Goal: Task Accomplishment & Management: Manage account settings

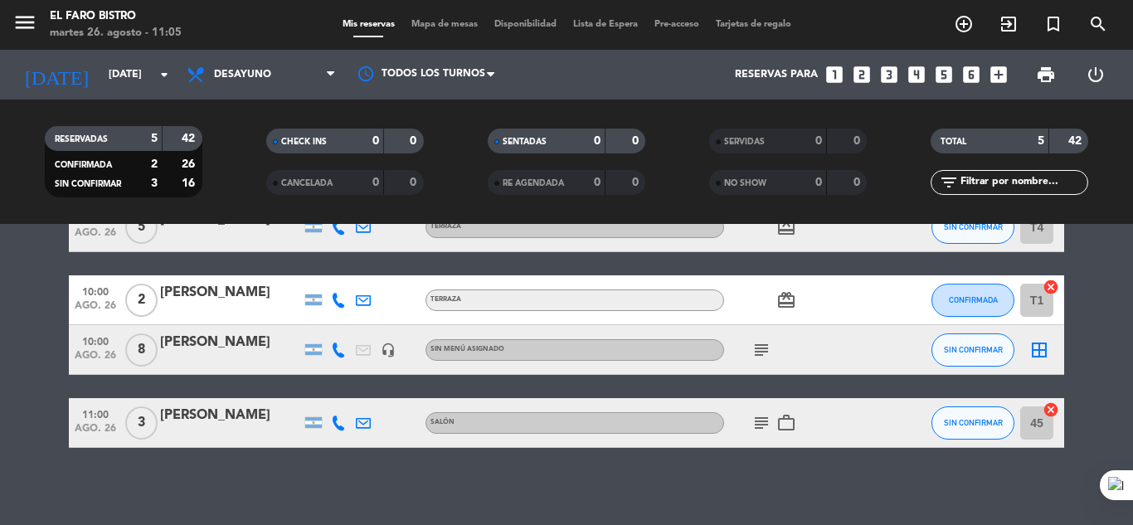
scroll to position [177, 0]
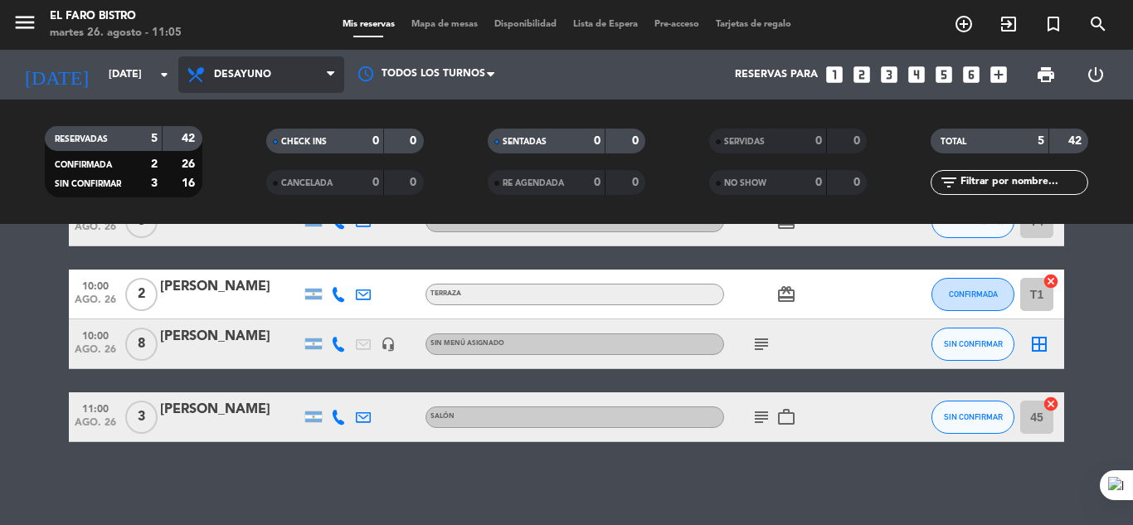
click at [251, 65] on span "Desayuno" at bounding box center [261, 74] width 166 height 37
click at [254, 188] on div "menu El Faro Bistro [DATE] 26. agosto - 11:05 Mis reservas Mapa de mesas Dispon…" at bounding box center [566, 112] width 1133 height 224
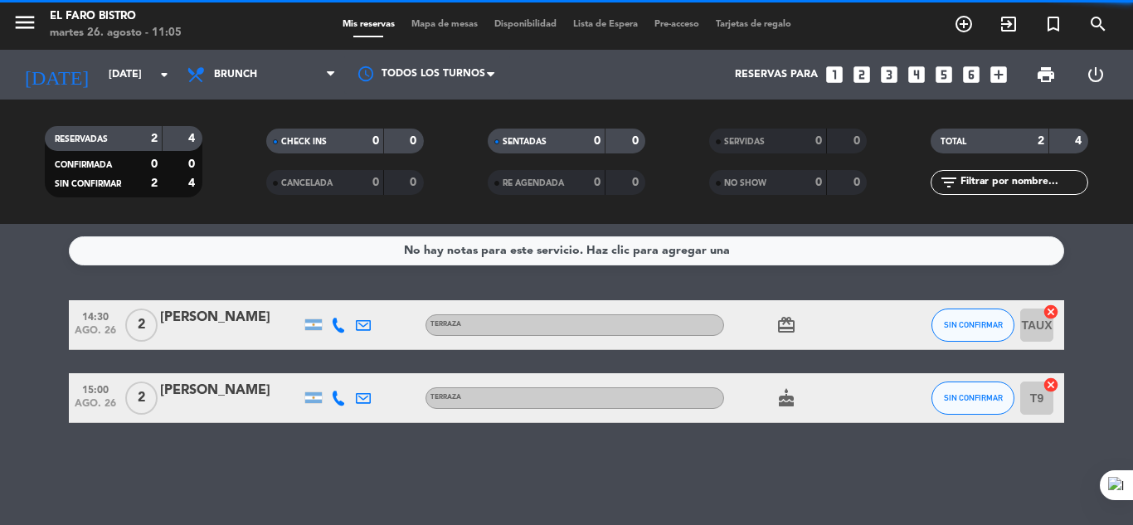
scroll to position [0, 0]
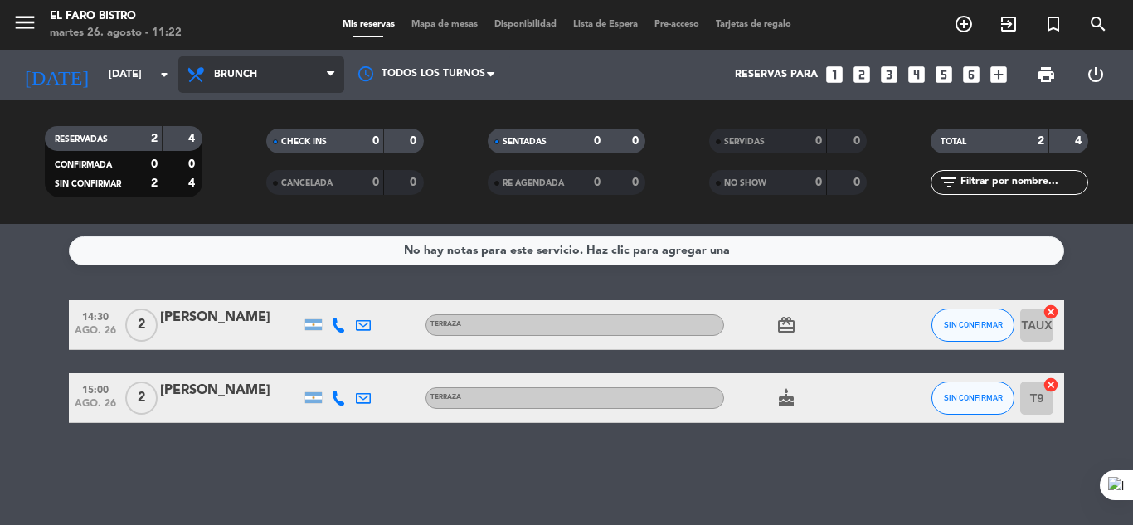
click at [267, 82] on span "Brunch" at bounding box center [261, 74] width 166 height 37
click at [267, 146] on div "menu El Faro Bistro [DATE] 26. agosto - 11:22 Mis reservas Mapa de mesas Dispon…" at bounding box center [566, 112] width 1133 height 224
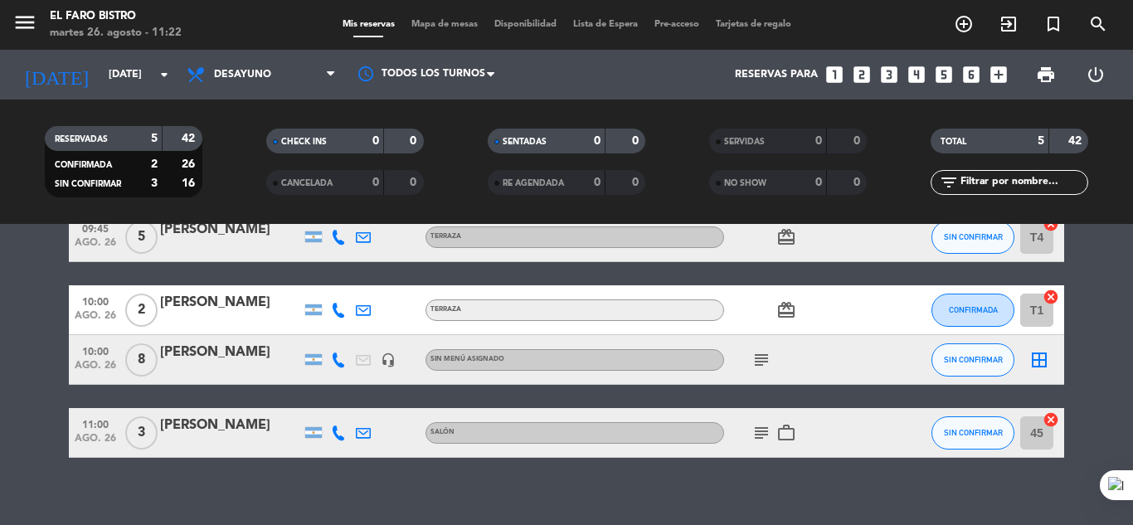
scroll to position [177, 0]
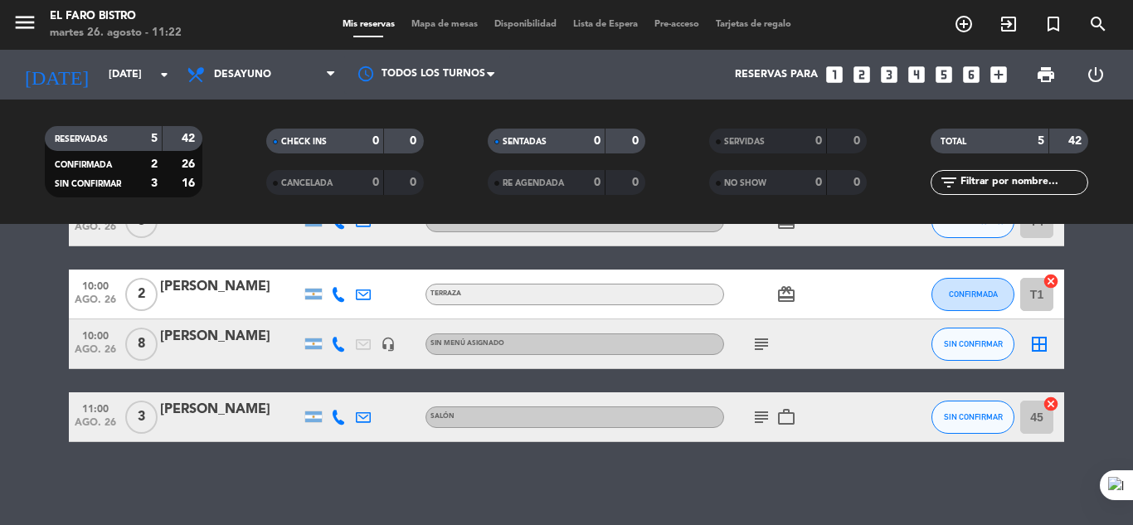
click at [763, 347] on icon "subject" at bounding box center [762, 344] width 20 height 20
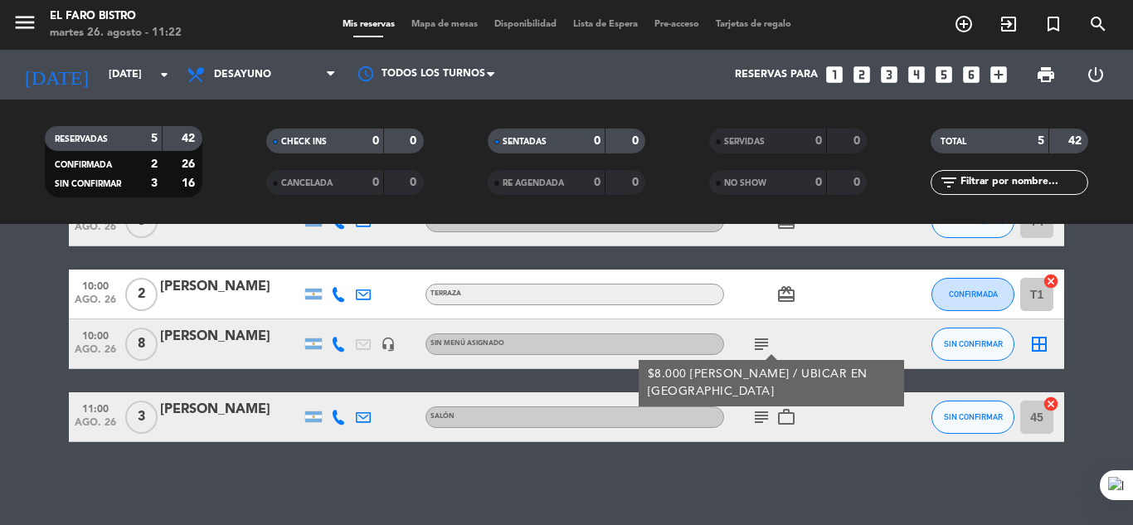
click at [825, 326] on div "subject $8.000 [PERSON_NAME] / UBICAR EN [GEOGRAPHIC_DATA]" at bounding box center [798, 343] width 149 height 49
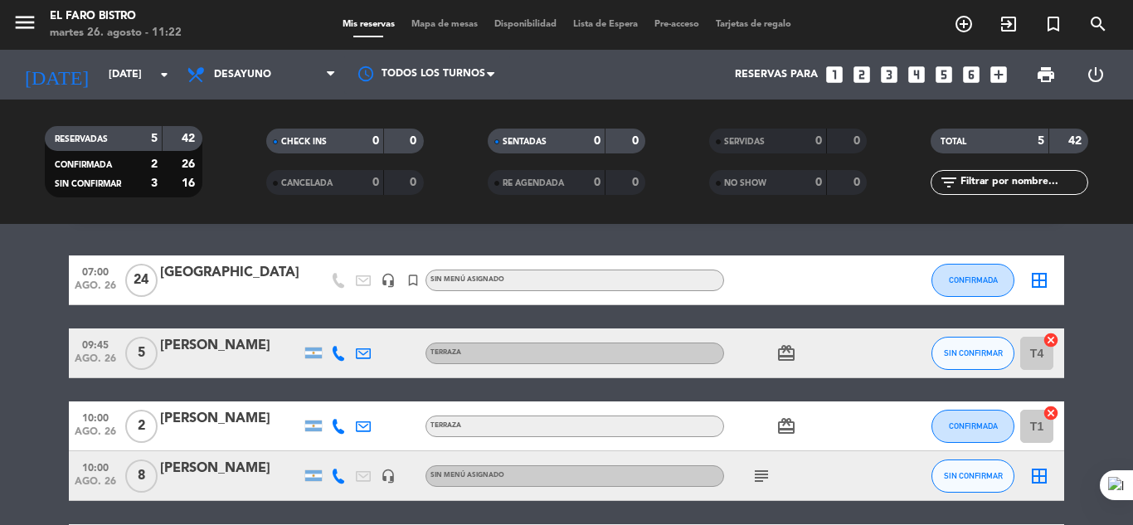
scroll to position [83, 0]
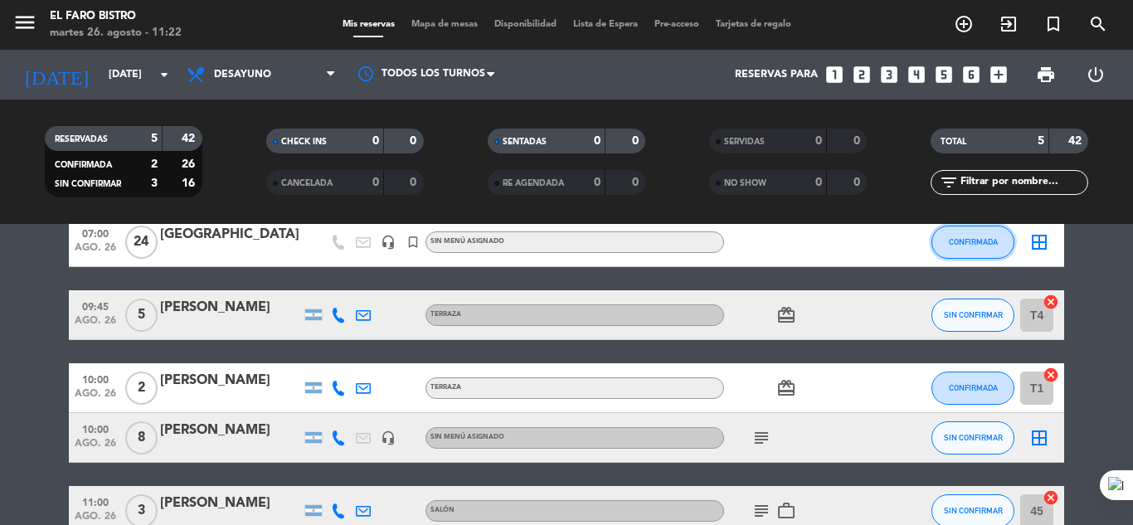
click at [947, 241] on button "CONFIRMADA" at bounding box center [973, 242] width 83 height 33
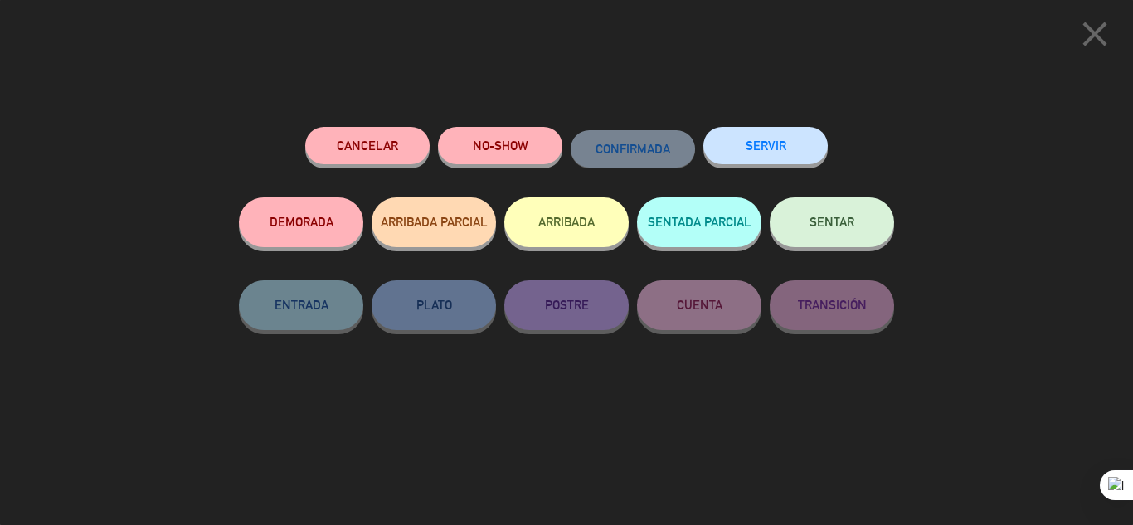
click at [777, 130] on button "SERVIR" at bounding box center [766, 145] width 124 height 37
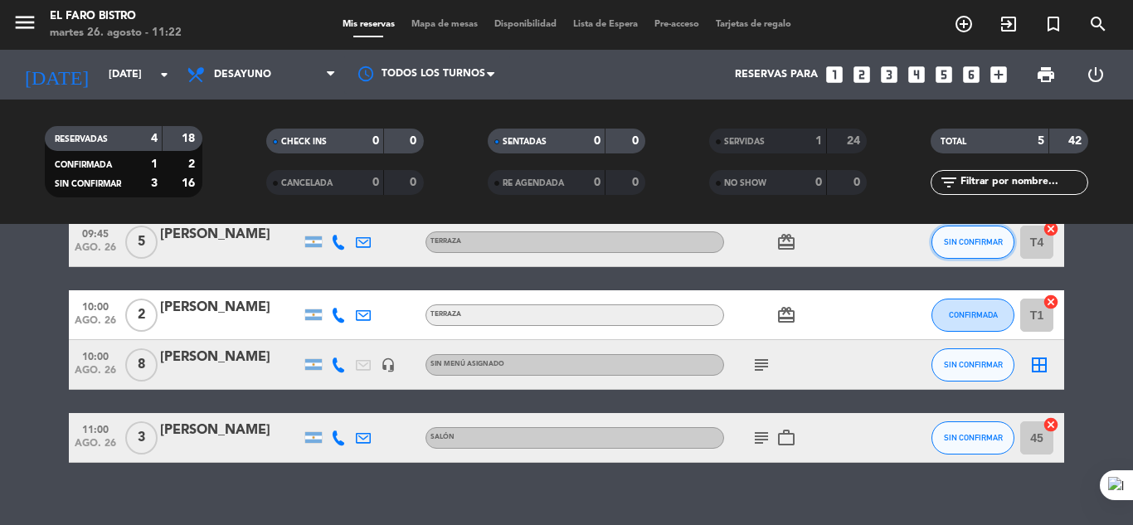
click at [977, 245] on span "SIN CONFIRMAR" at bounding box center [973, 241] width 59 height 9
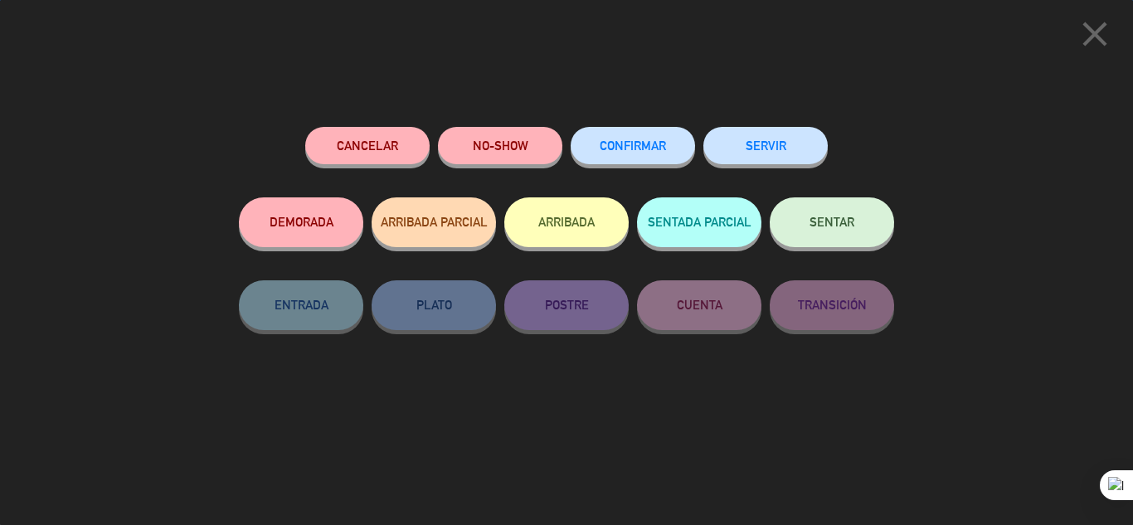
click at [841, 219] on span "SENTAR" at bounding box center [832, 222] width 45 height 14
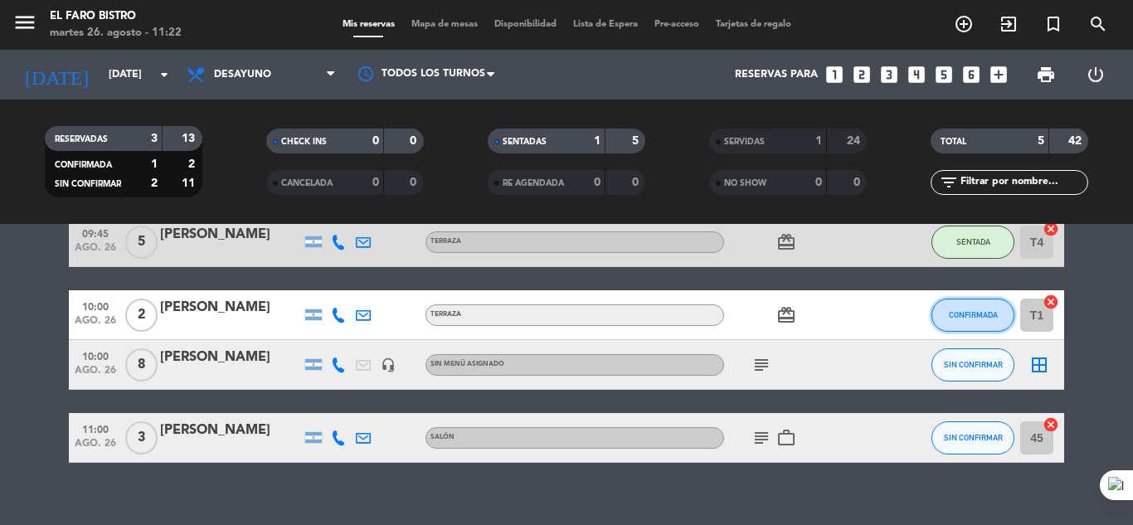
click at [972, 311] on span "CONFIRMADA" at bounding box center [973, 314] width 49 height 9
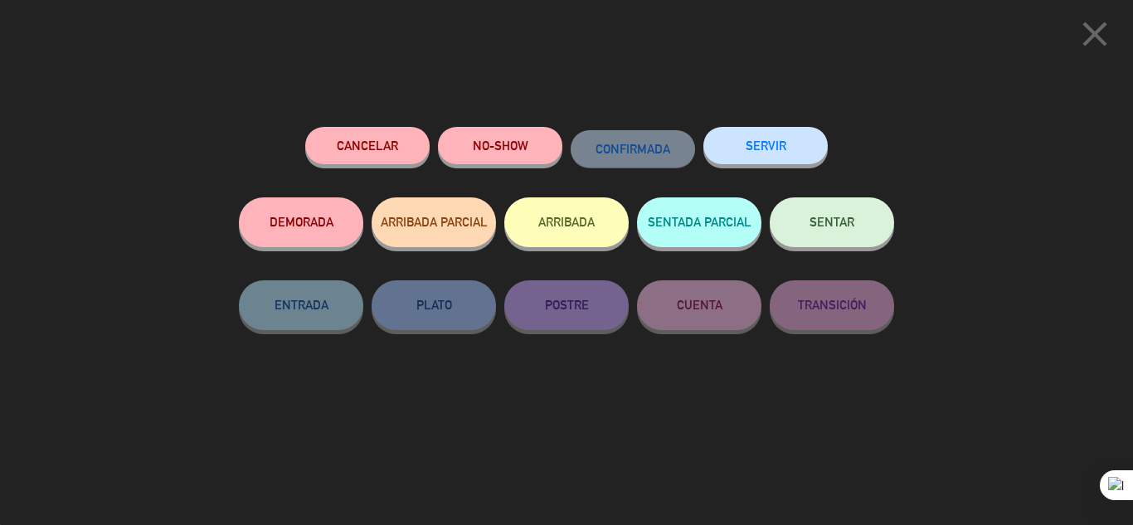
click at [845, 226] on span "SENTAR" at bounding box center [832, 222] width 45 height 14
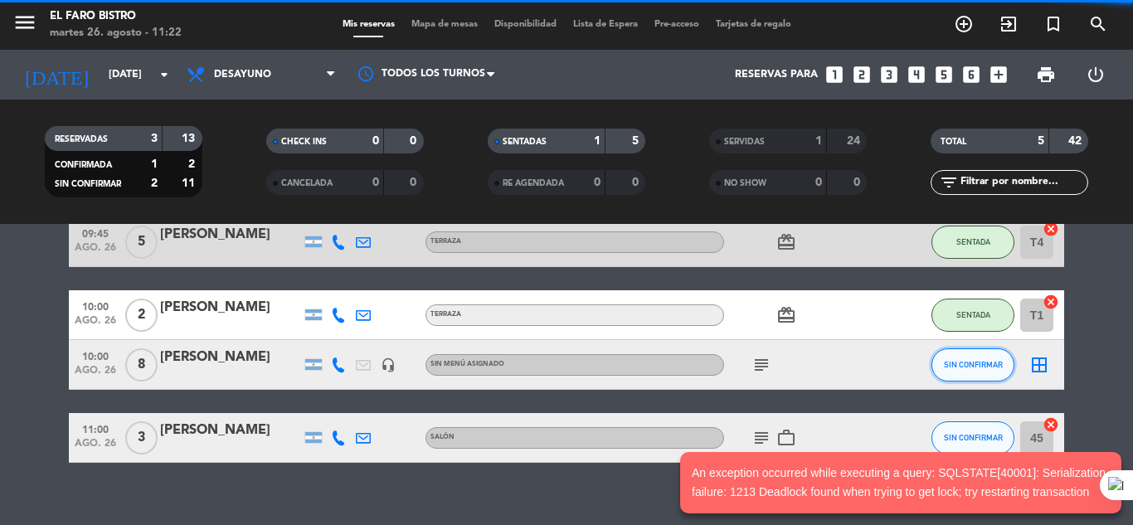
click at [968, 368] on span "SIN CONFIRMAR" at bounding box center [973, 364] width 59 height 9
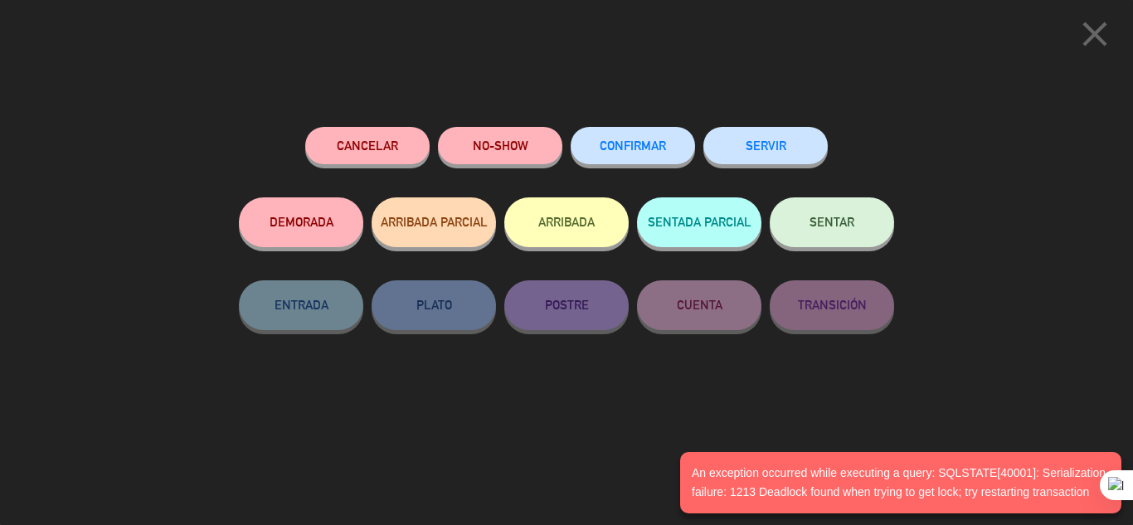
click at [534, 135] on button "NO-SHOW" at bounding box center [500, 145] width 124 height 37
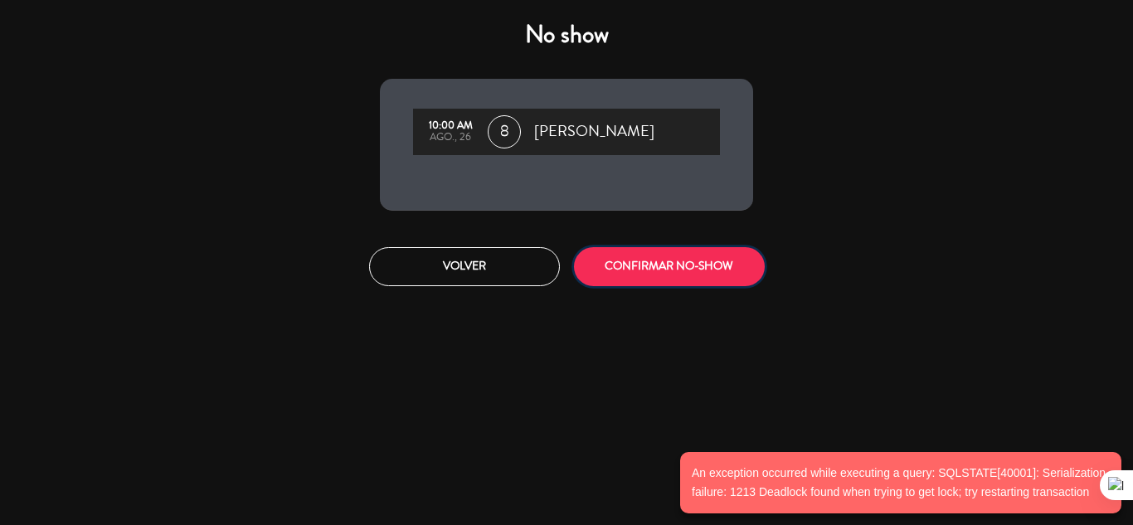
click at [659, 260] on button "CONFIRMAR NO-SHOW" at bounding box center [669, 266] width 191 height 39
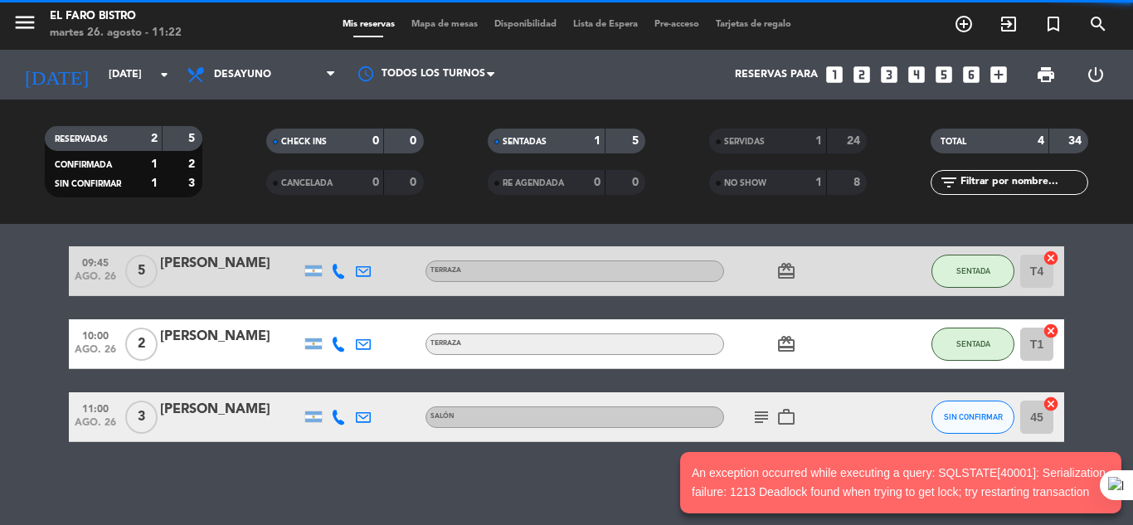
scroll to position [54, 0]
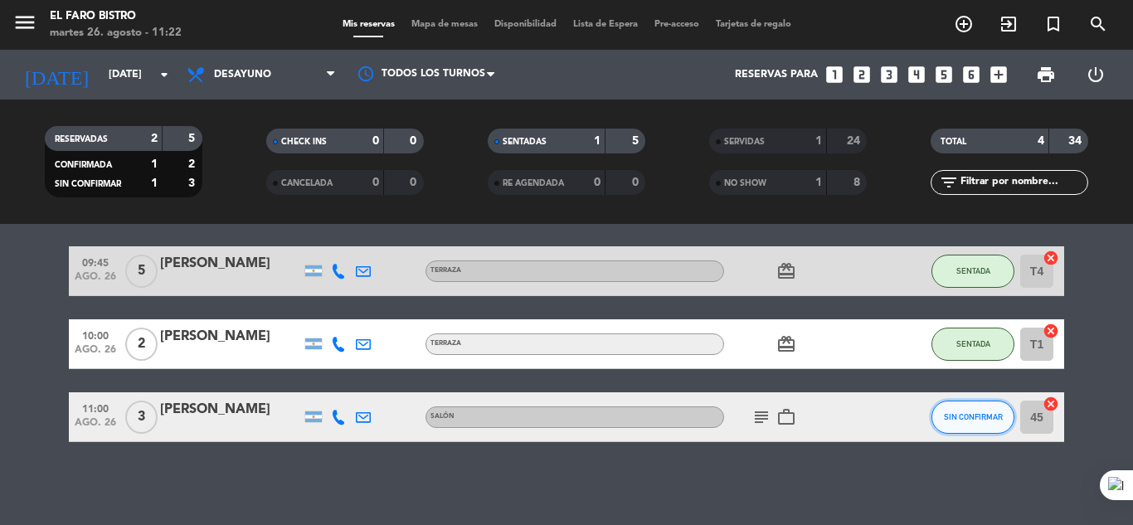
click at [936, 408] on button "SIN CONFIRMAR" at bounding box center [973, 417] width 83 height 33
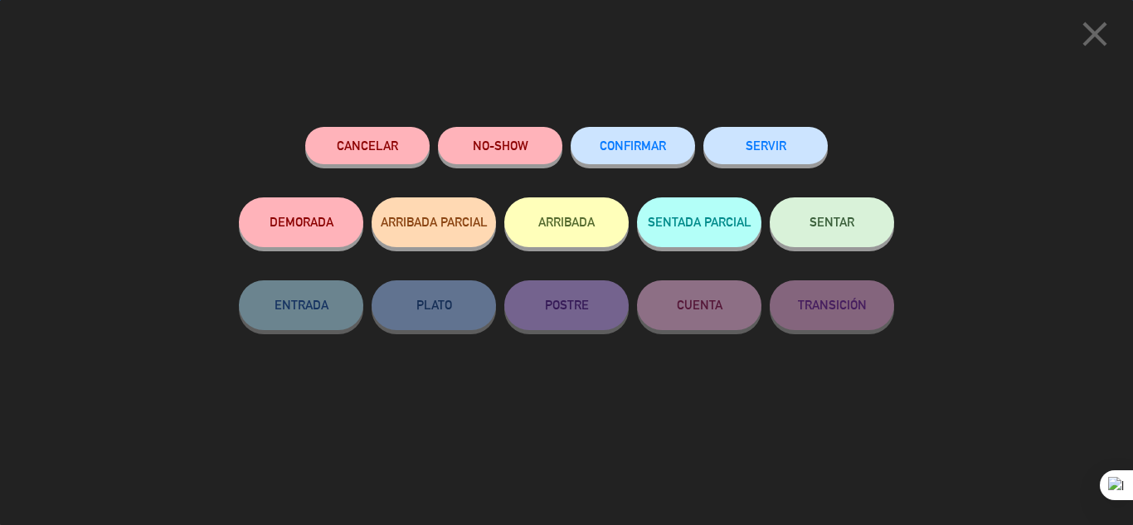
click at [818, 214] on button "SENTAR" at bounding box center [832, 222] width 124 height 50
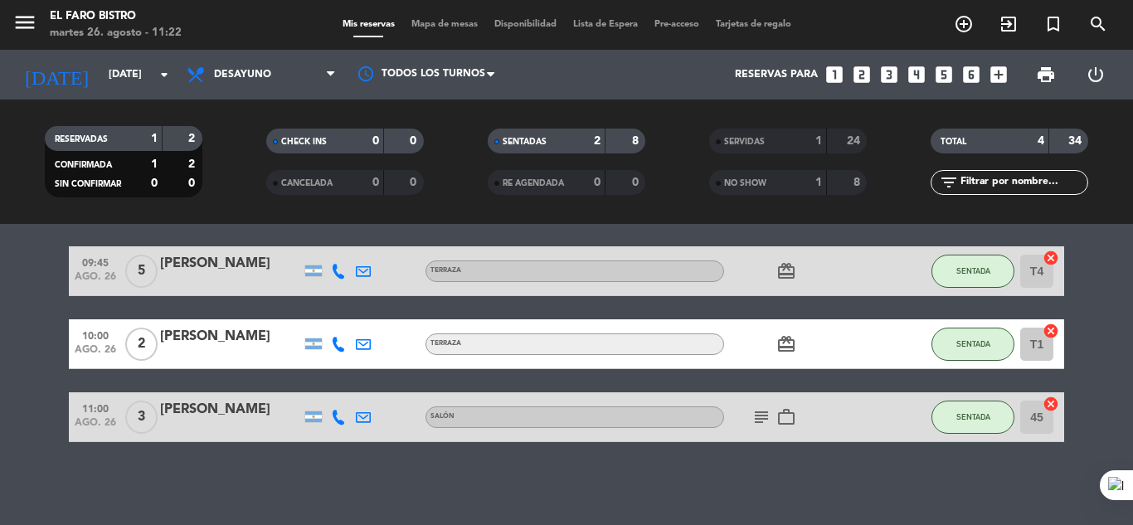
click at [763, 410] on icon "subject" at bounding box center [762, 417] width 20 height 20
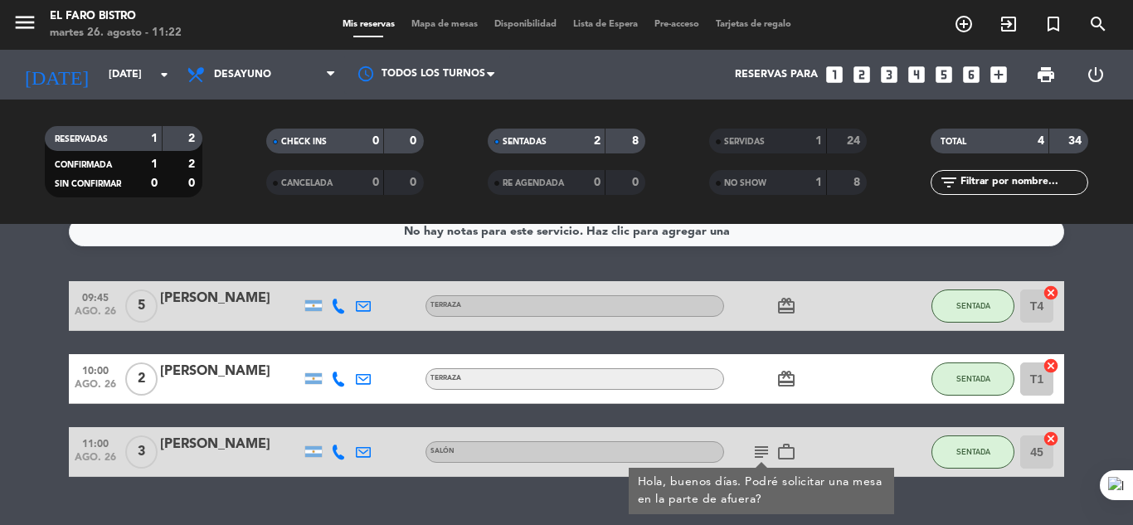
scroll to position [0, 0]
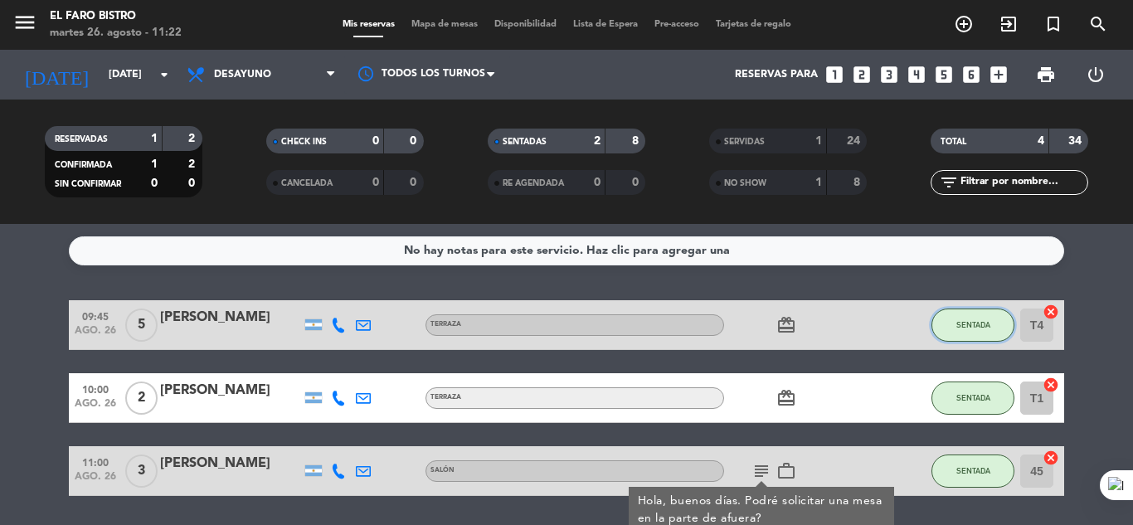
click at [982, 322] on span "SENTADA" at bounding box center [974, 324] width 34 height 9
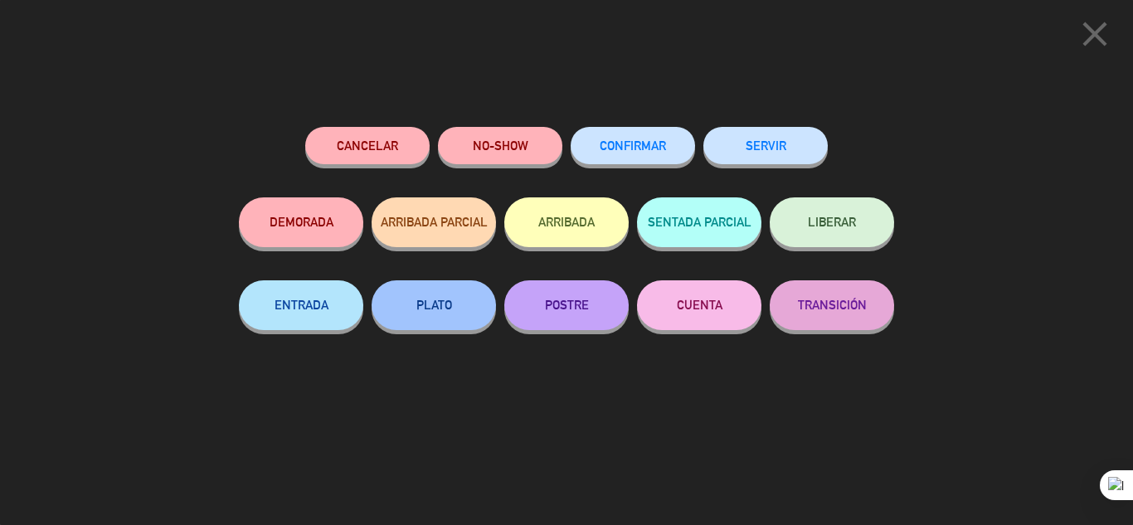
click at [785, 153] on button "SERVIR" at bounding box center [766, 145] width 124 height 37
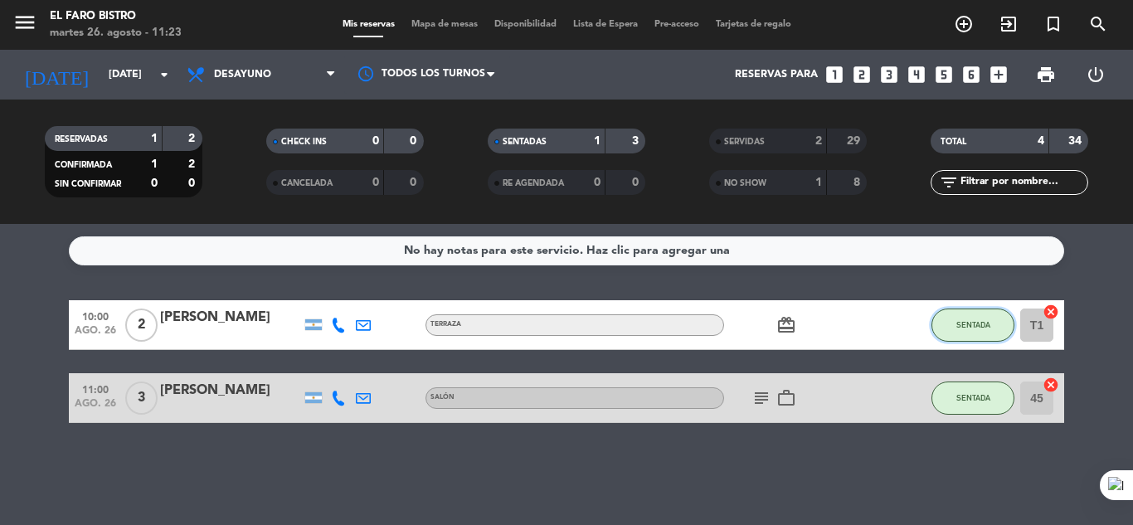
click at [972, 322] on span "SENTADA" at bounding box center [974, 324] width 34 height 9
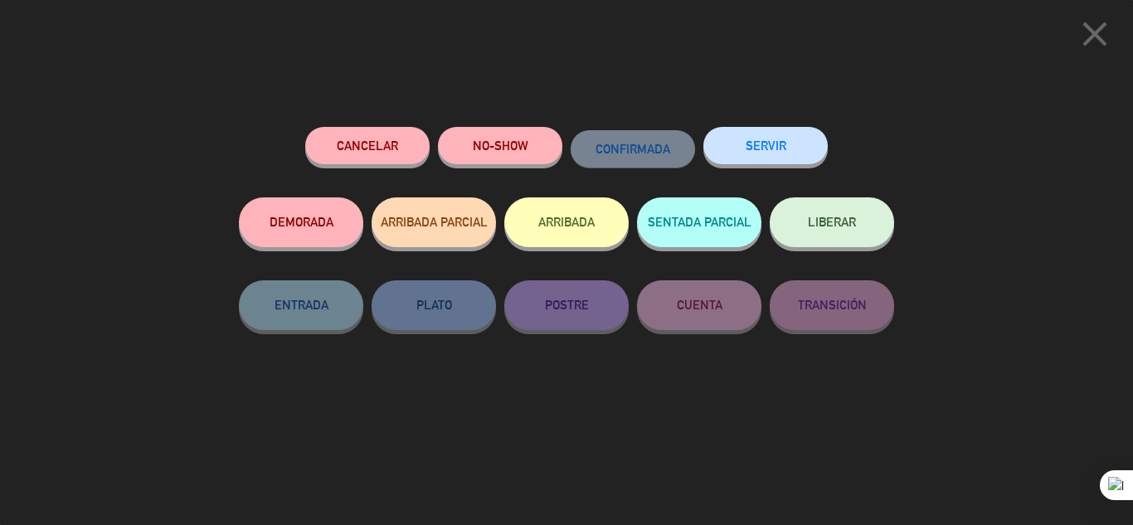
click at [777, 139] on button "SERVIR" at bounding box center [766, 145] width 124 height 37
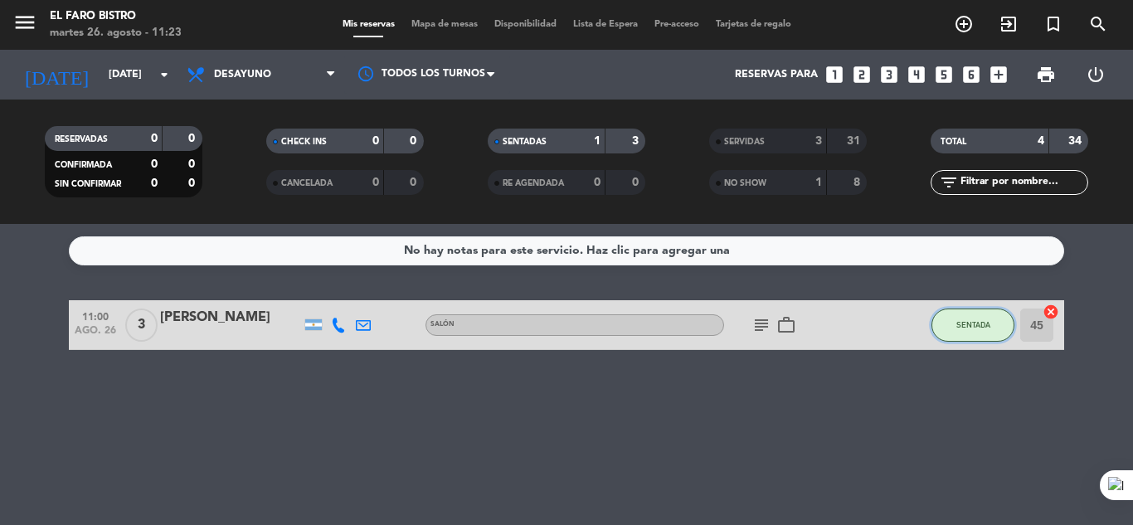
click at [971, 326] on span "SENTADA" at bounding box center [974, 324] width 34 height 9
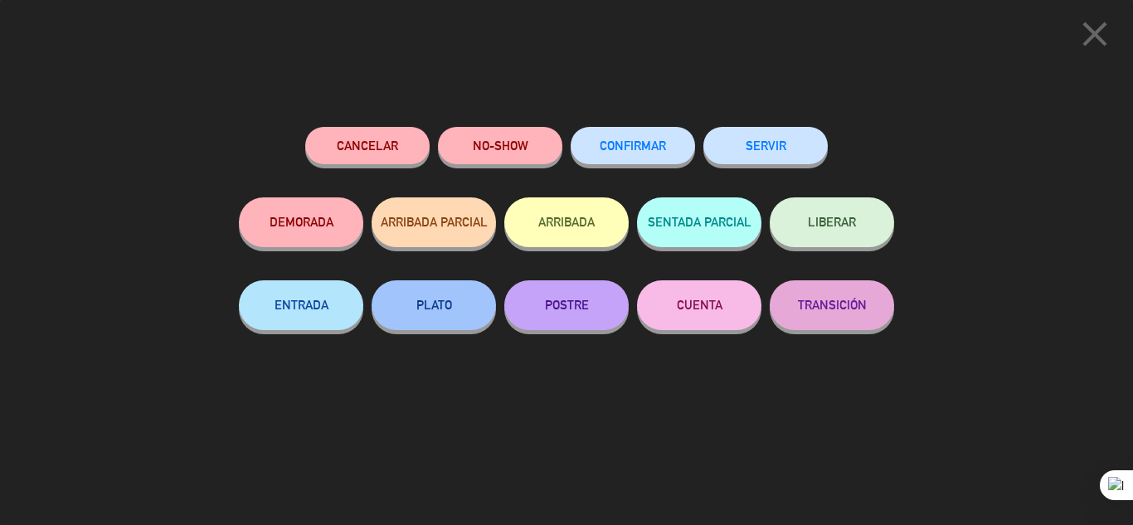
click at [782, 158] on button "SERVIR" at bounding box center [766, 145] width 124 height 37
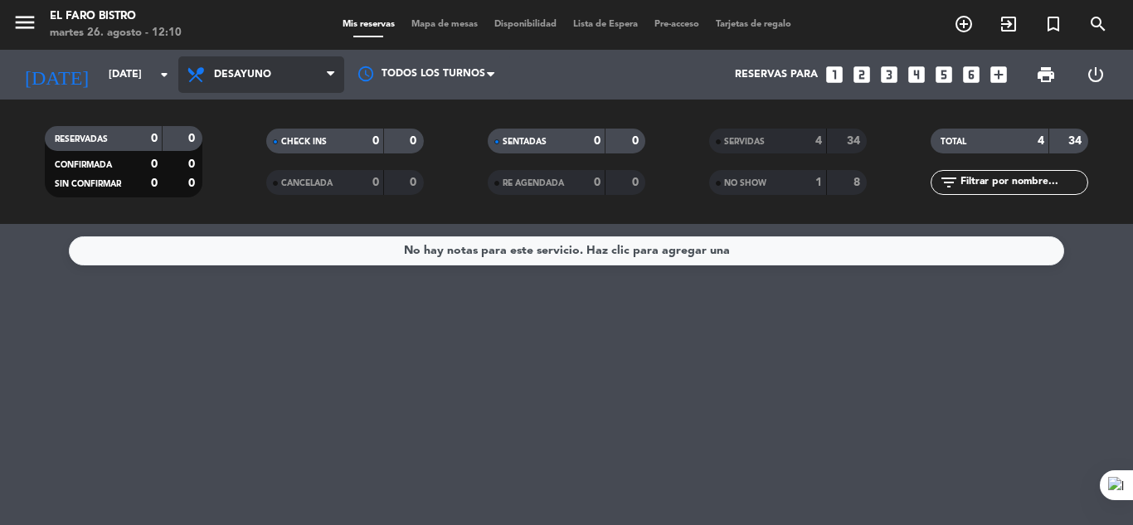
click at [208, 71] on icon at bounding box center [198, 75] width 24 height 20
click at [268, 225] on ng-component "menu El Faro Bistro [DATE] 26. agosto - 12:10 Mis reservas Mapa de mesas Dispon…" at bounding box center [566, 262] width 1133 height 525
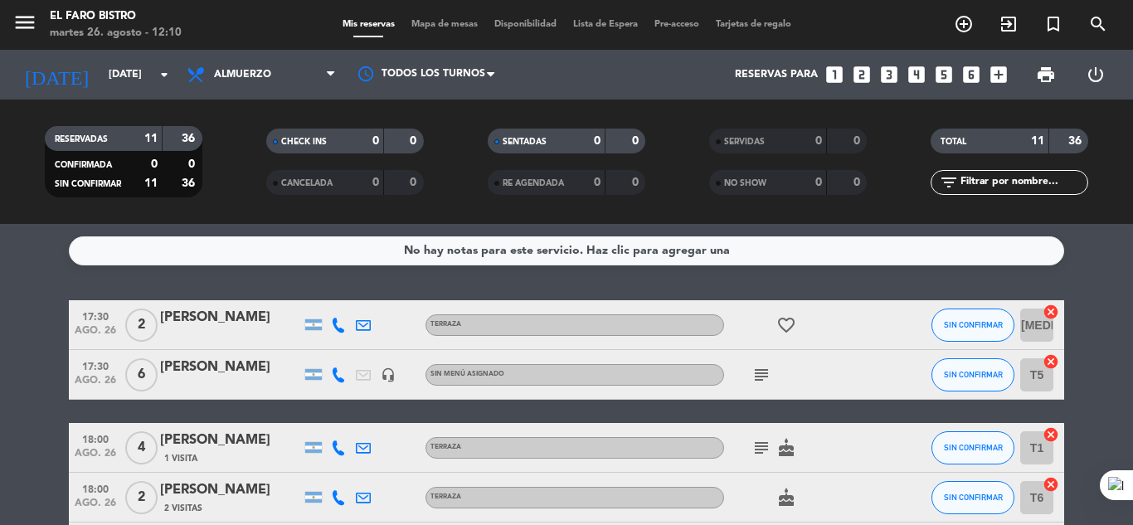
scroll to position [83, 0]
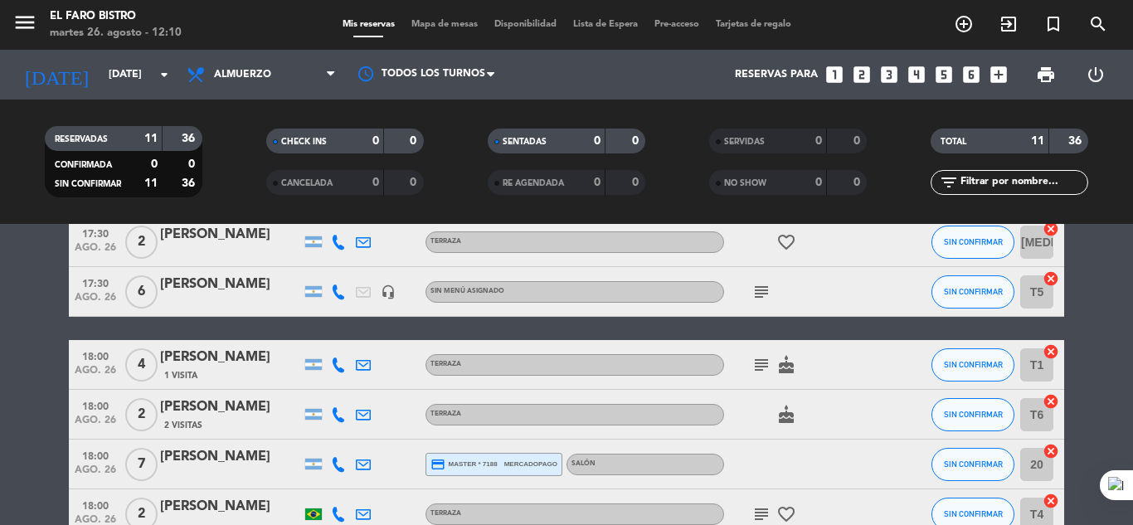
click at [752, 373] on icon "subject" at bounding box center [762, 365] width 20 height 20
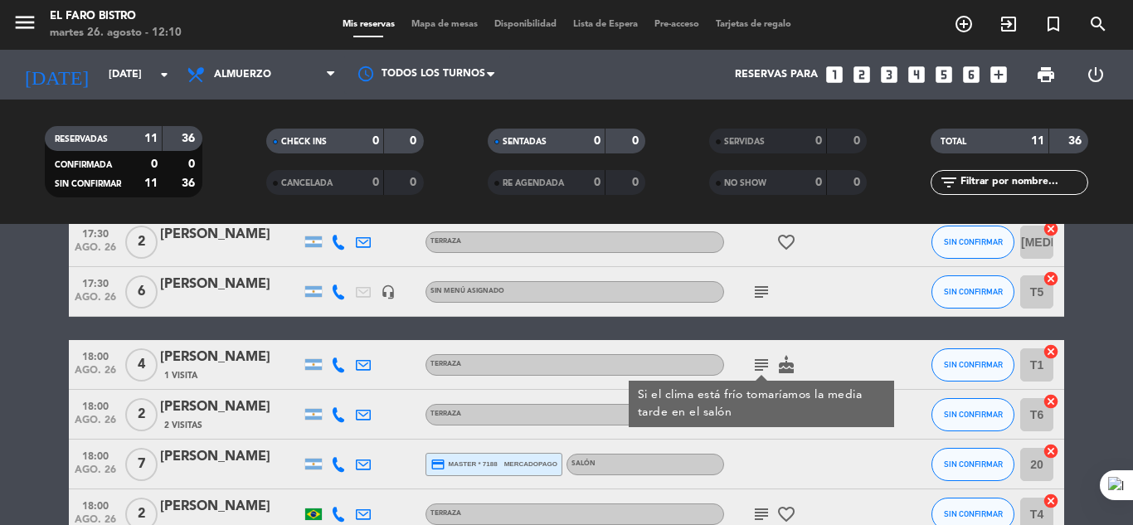
click at [761, 372] on icon "subject" at bounding box center [762, 365] width 20 height 20
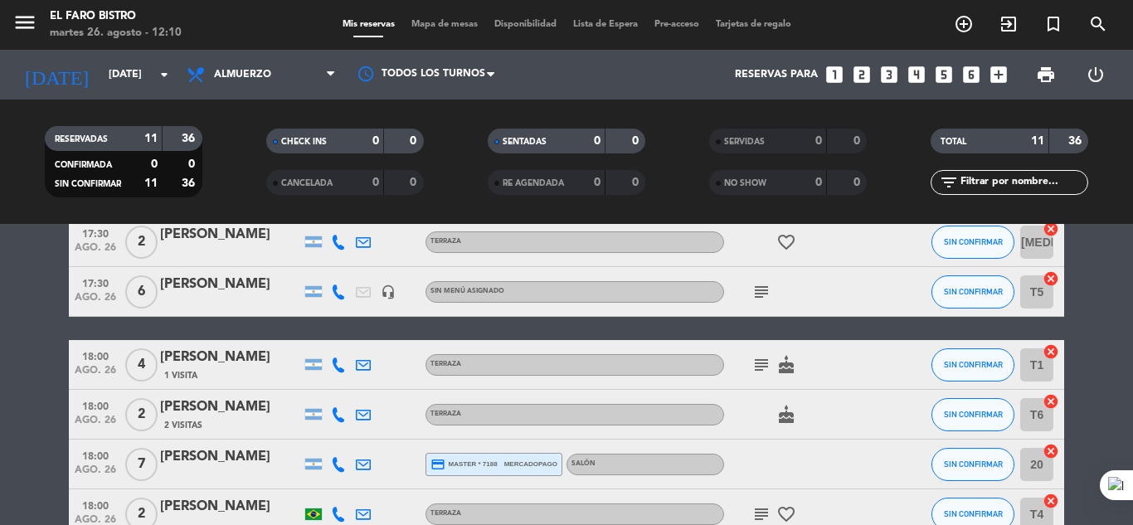
click at [754, 300] on icon "subject" at bounding box center [762, 292] width 20 height 20
click at [832, 368] on div "subject cake" at bounding box center [798, 364] width 149 height 49
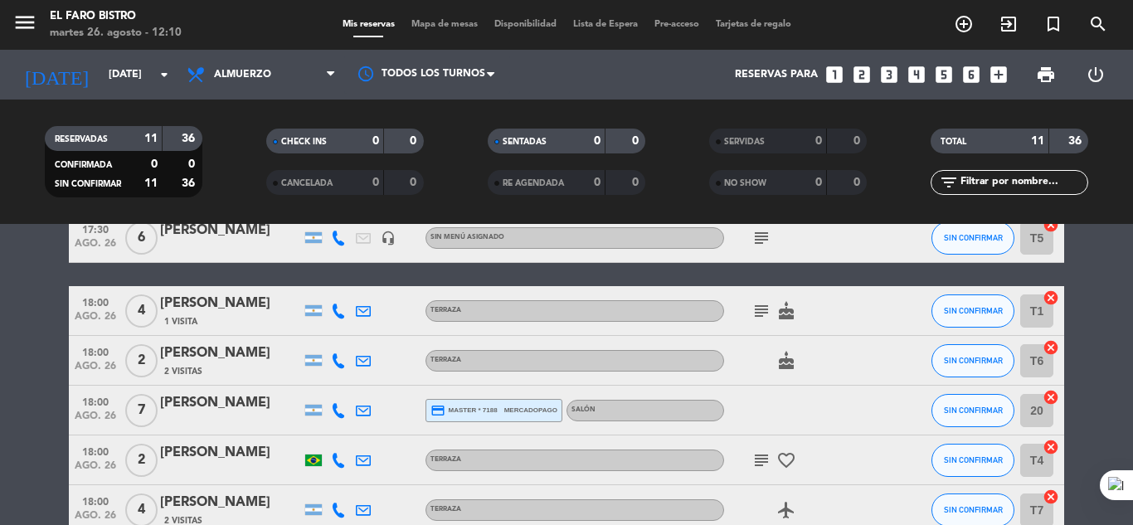
scroll to position [166, 0]
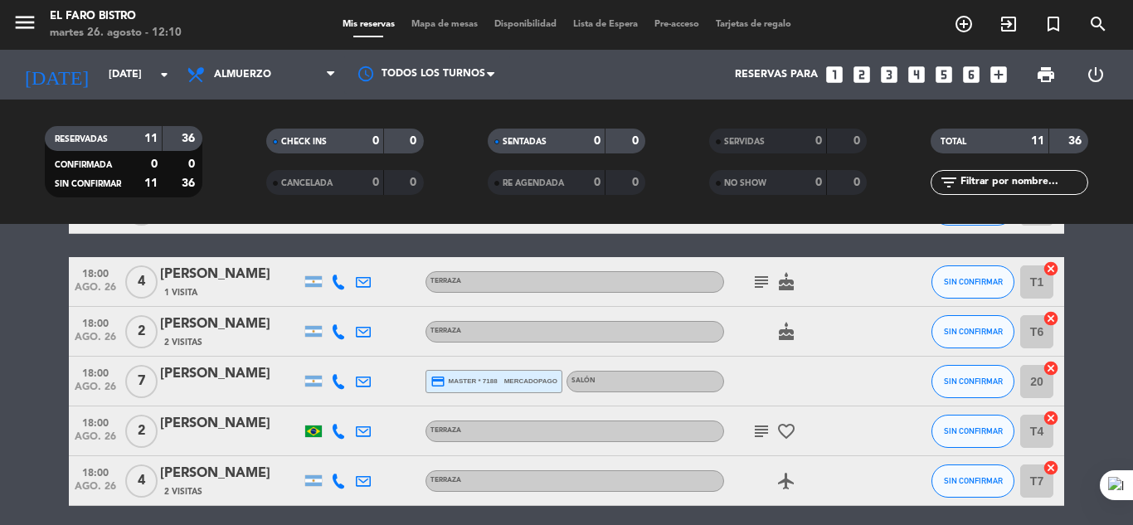
click at [767, 432] on icon "subject" at bounding box center [762, 431] width 20 height 20
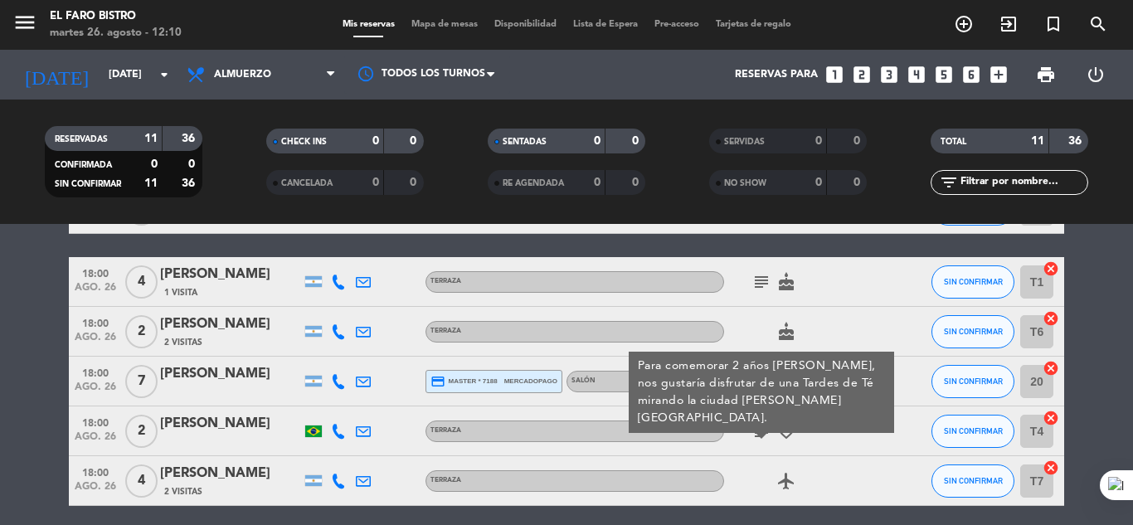
click at [767, 432] on icon "subject" at bounding box center [762, 431] width 20 height 20
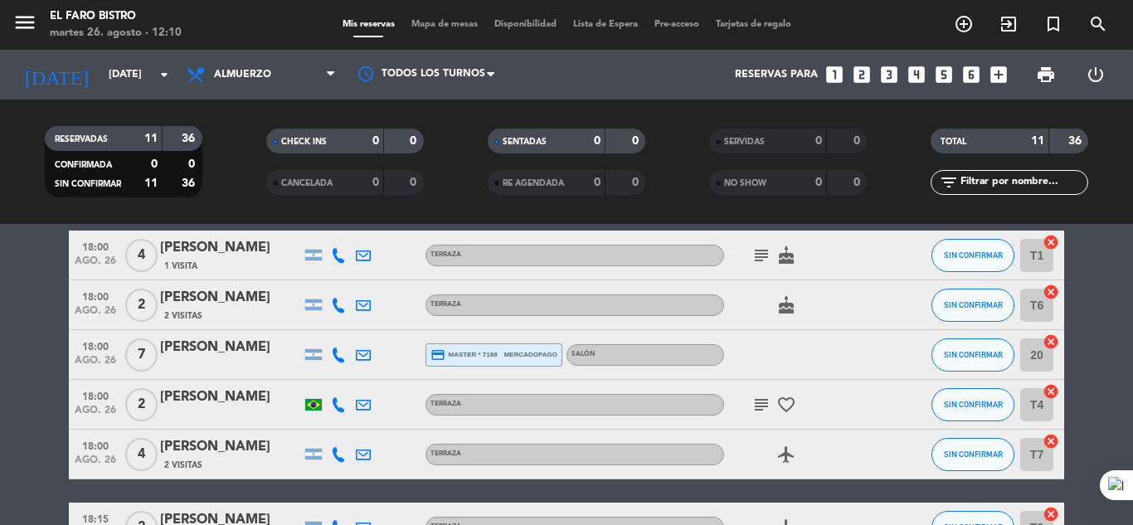
scroll to position [1, 0]
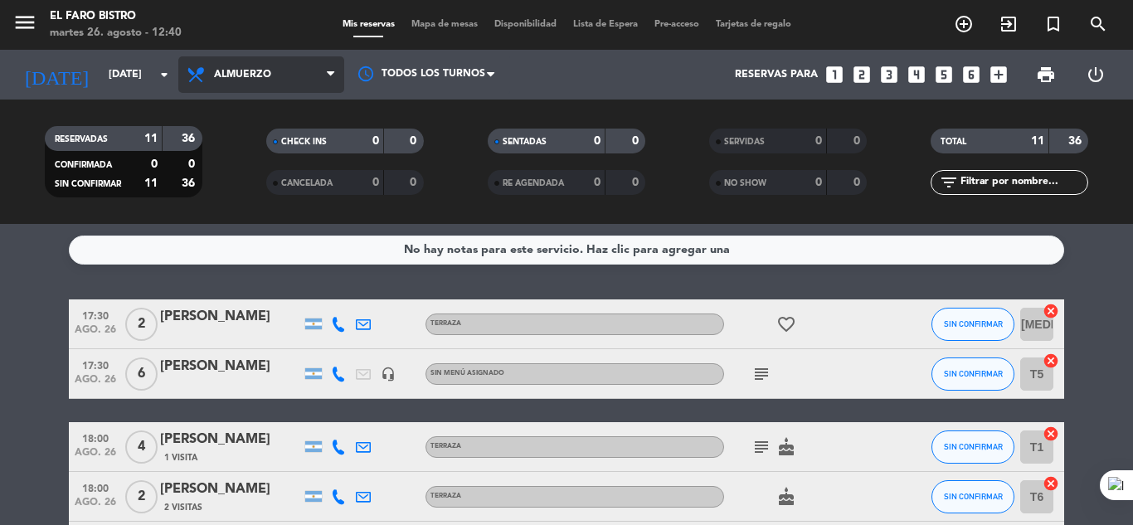
click at [253, 83] on span "Almuerzo" at bounding box center [261, 74] width 166 height 37
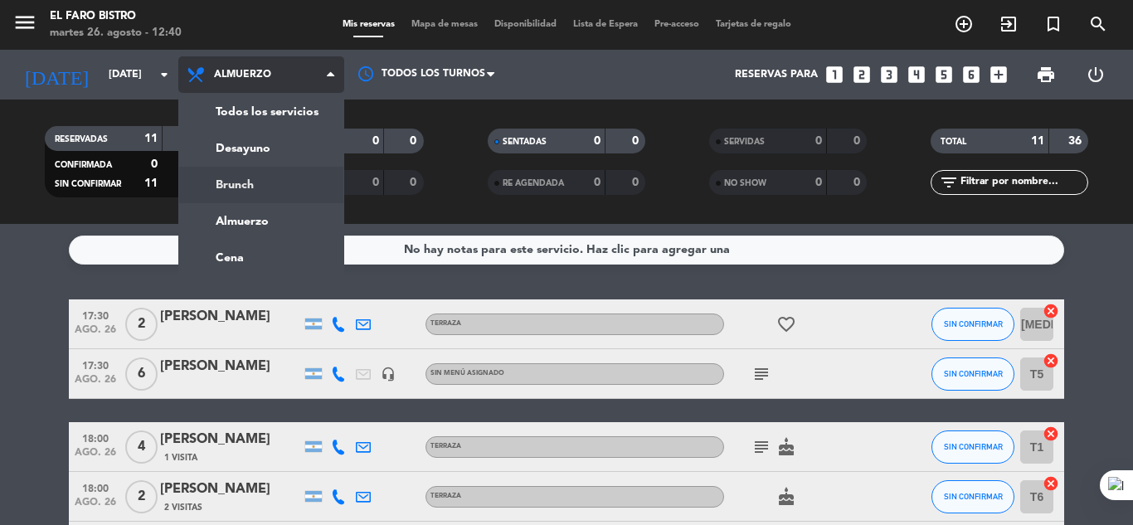
click at [240, 188] on div "menu El Faro Bistro [DATE] 26. agosto - 12:40 Mis reservas Mapa de mesas Dispon…" at bounding box center [566, 112] width 1133 height 224
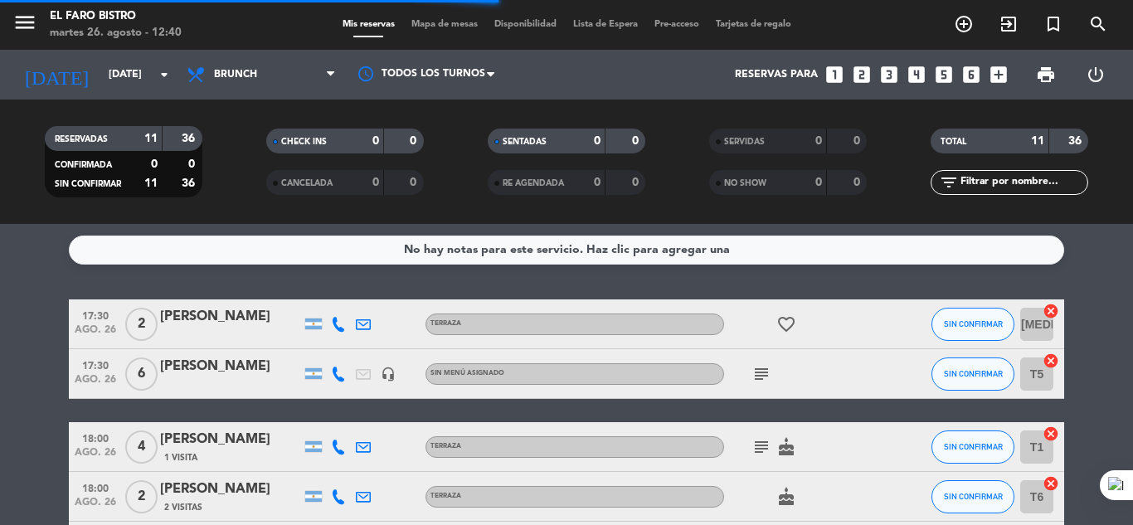
scroll to position [0, 0]
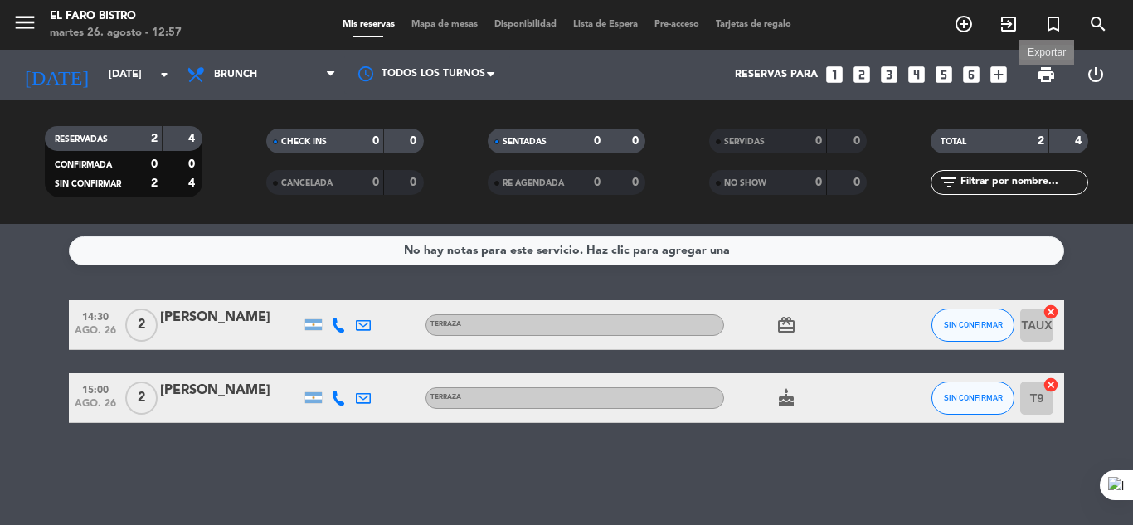
click at [1040, 83] on span "print" at bounding box center [1046, 75] width 20 height 20
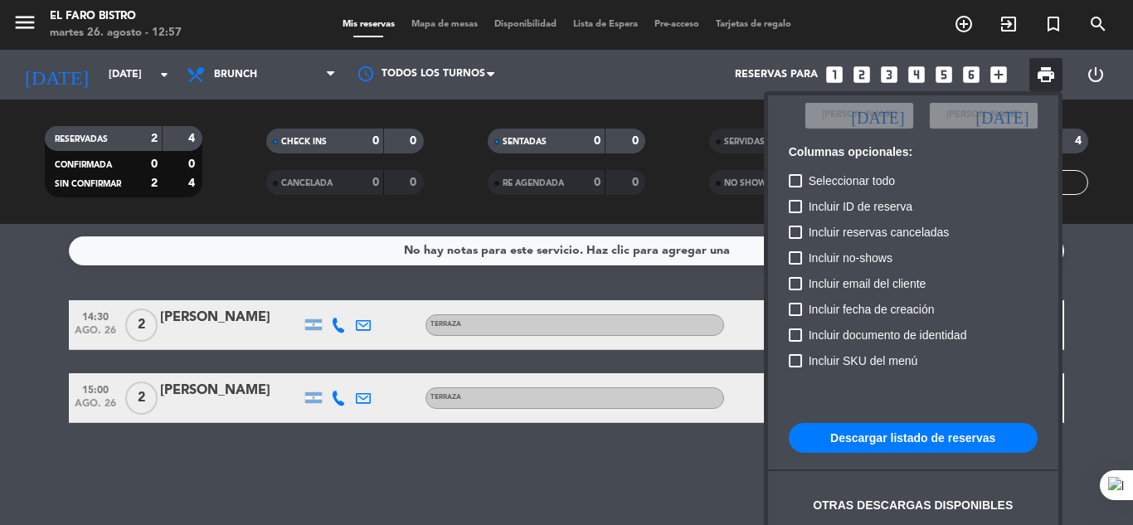
scroll to position [101, 0]
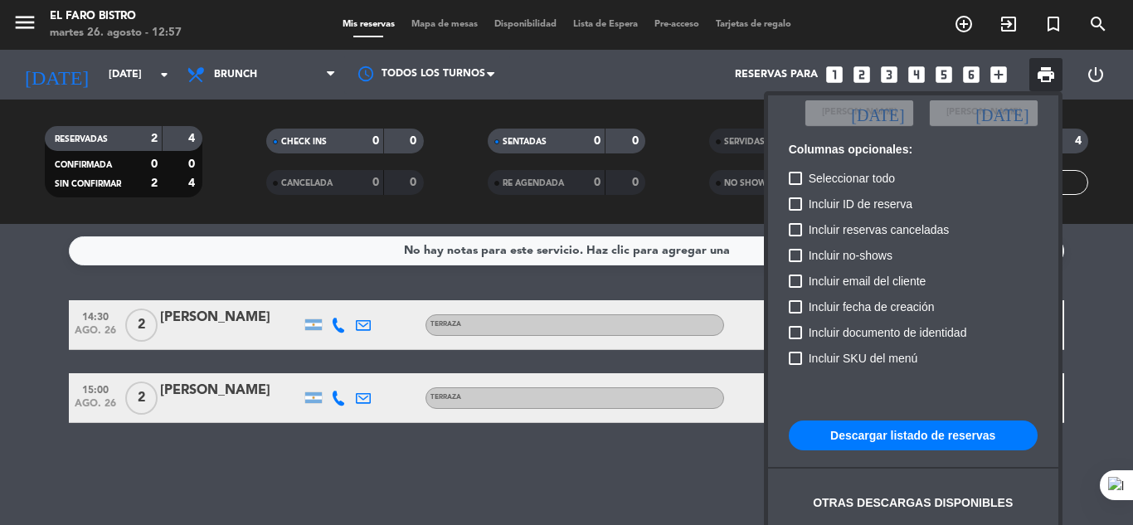
click at [889, 438] on button "Descargar listado de reservas" at bounding box center [913, 436] width 249 height 30
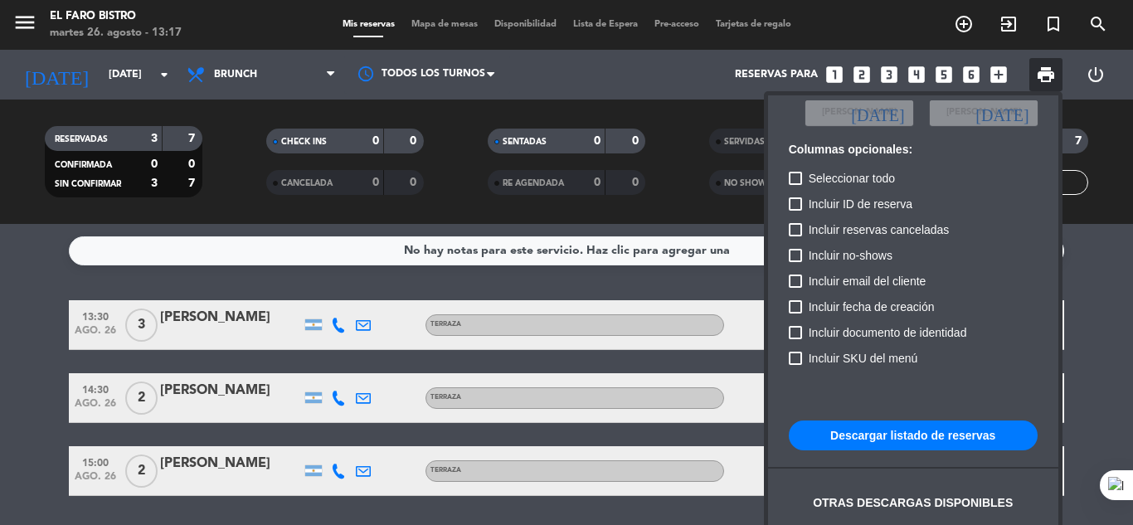
click at [230, 250] on div at bounding box center [566, 262] width 1133 height 525
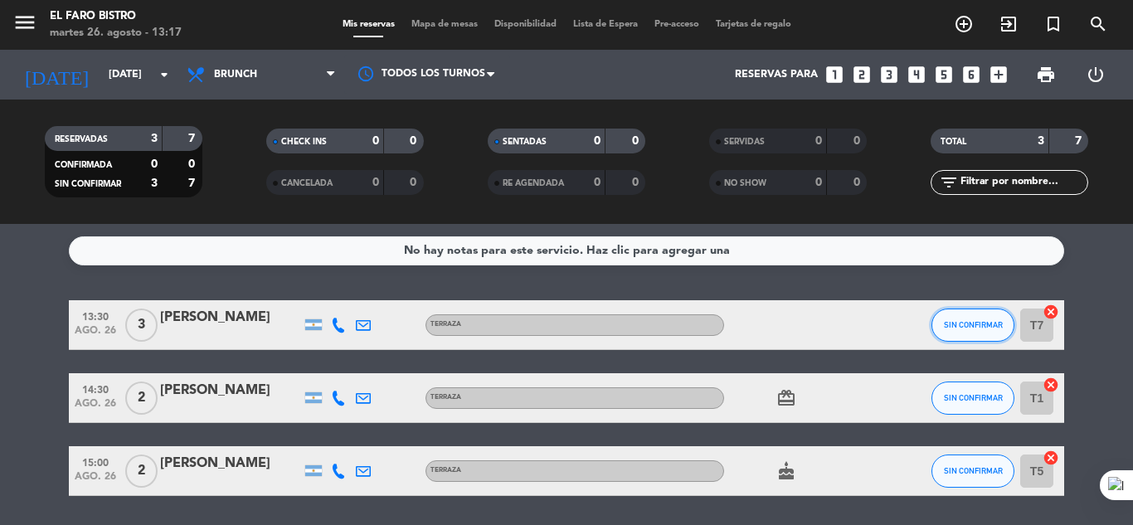
click at [1005, 326] on button "SIN CONFIRMAR" at bounding box center [973, 325] width 83 height 33
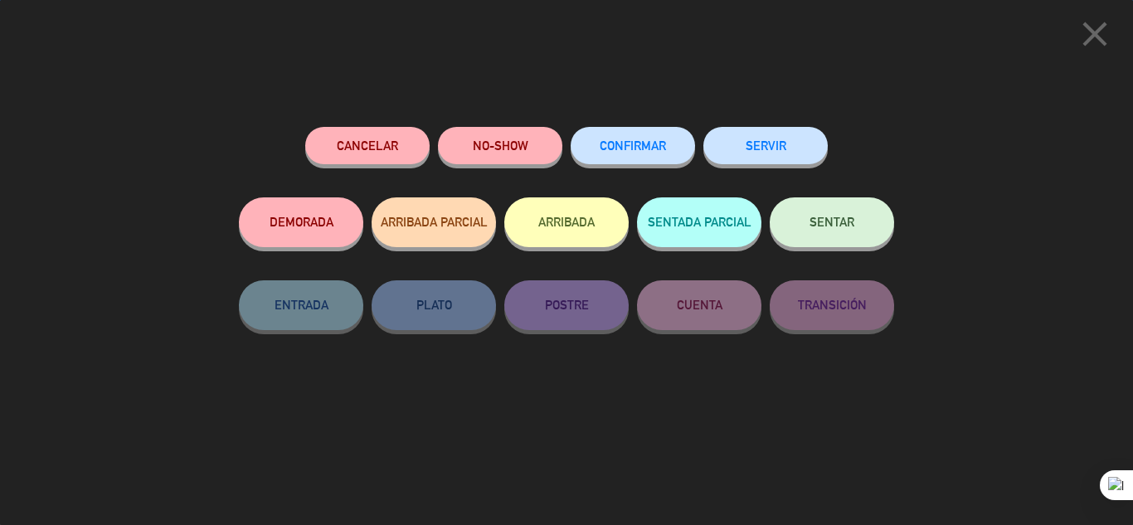
click at [841, 225] on span "SENTAR" at bounding box center [832, 222] width 45 height 14
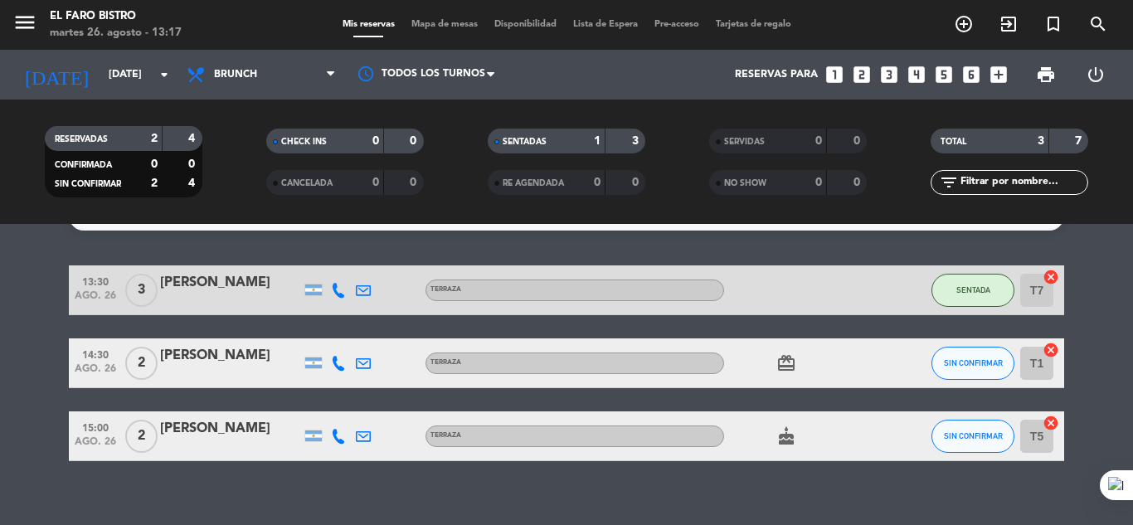
scroll to position [54, 0]
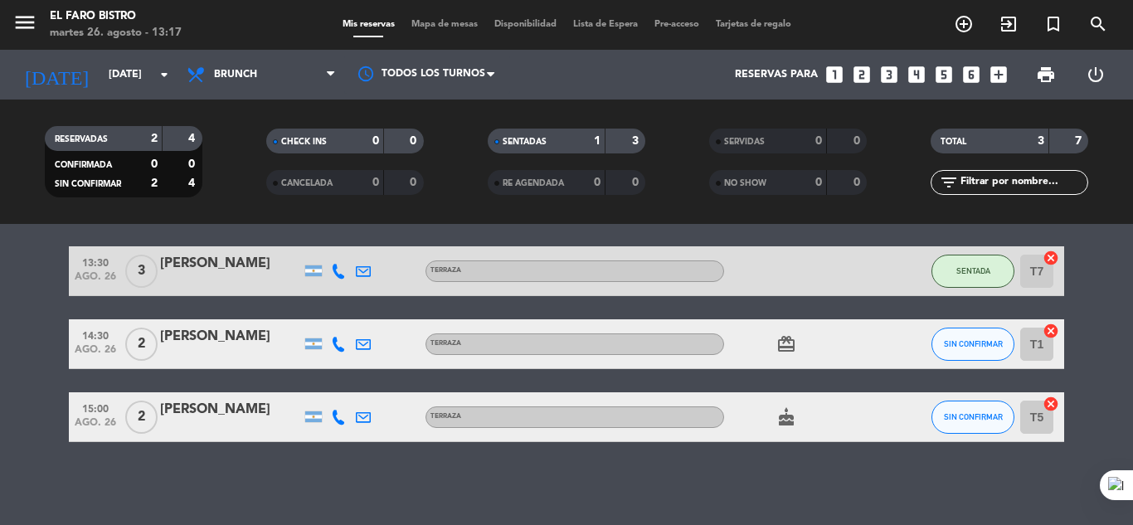
click at [816, 461] on div "No hay notas para este servicio. Haz clic para agregar una 13:30 [DATE] 3 [PERS…" at bounding box center [566, 374] width 1133 height 301
click at [131, 80] on input "[DATE]" at bounding box center [170, 75] width 140 height 28
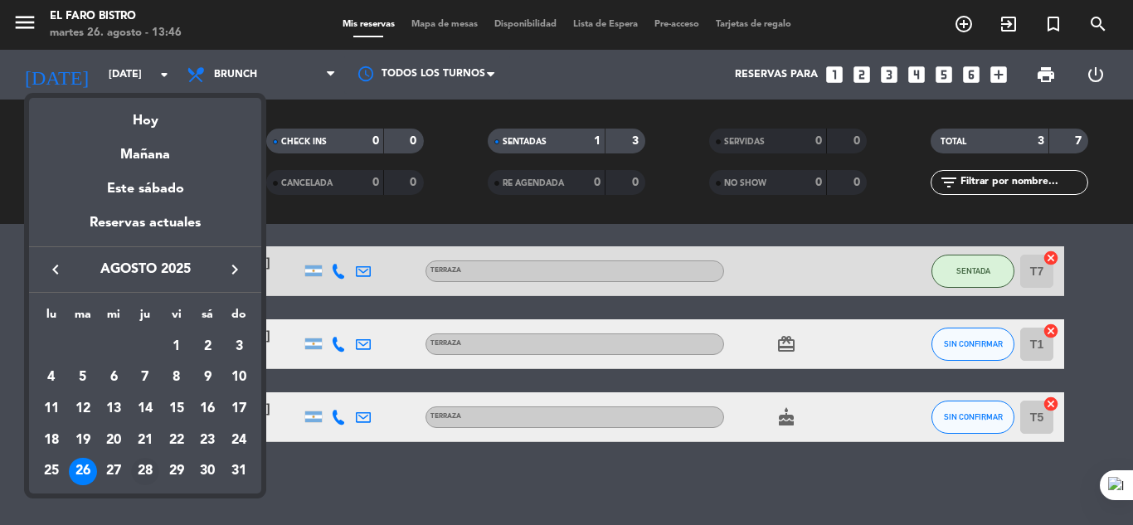
click at [152, 470] on div "28" at bounding box center [145, 472] width 28 height 28
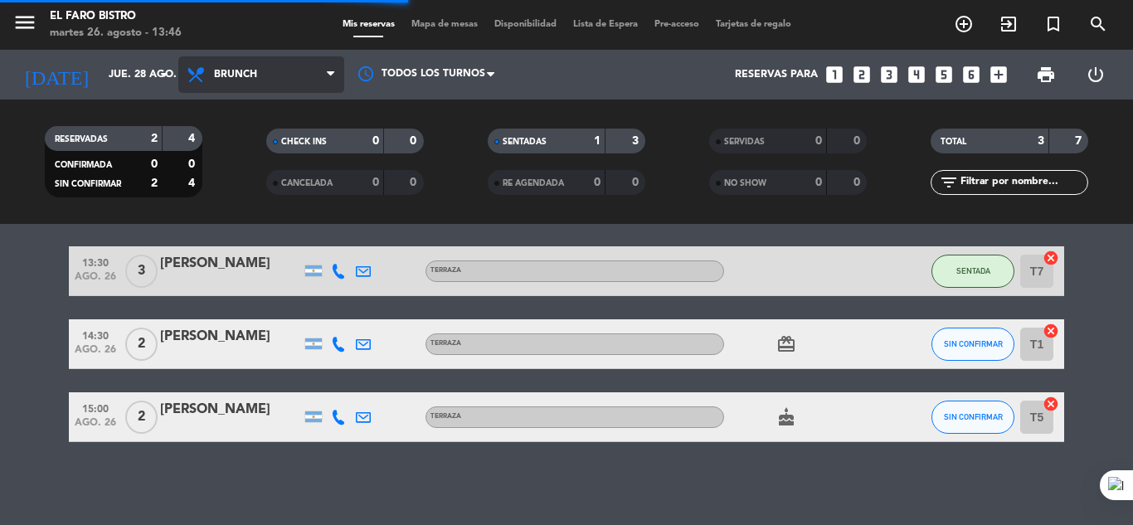
click at [251, 76] on span "Brunch" at bounding box center [235, 75] width 43 height 12
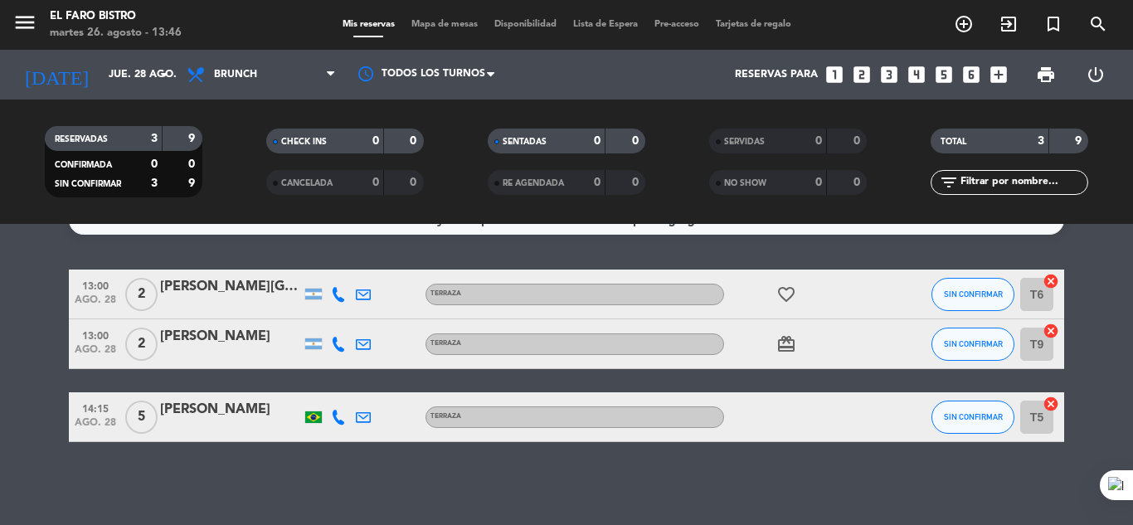
click at [251, 76] on span "Brunch" at bounding box center [235, 75] width 43 height 12
click at [264, 256] on ng-component "menu El Faro Bistro [DATE] 26. agosto - 13:46 Mis reservas Mapa de mesas Dispon…" at bounding box center [566, 262] width 1133 height 525
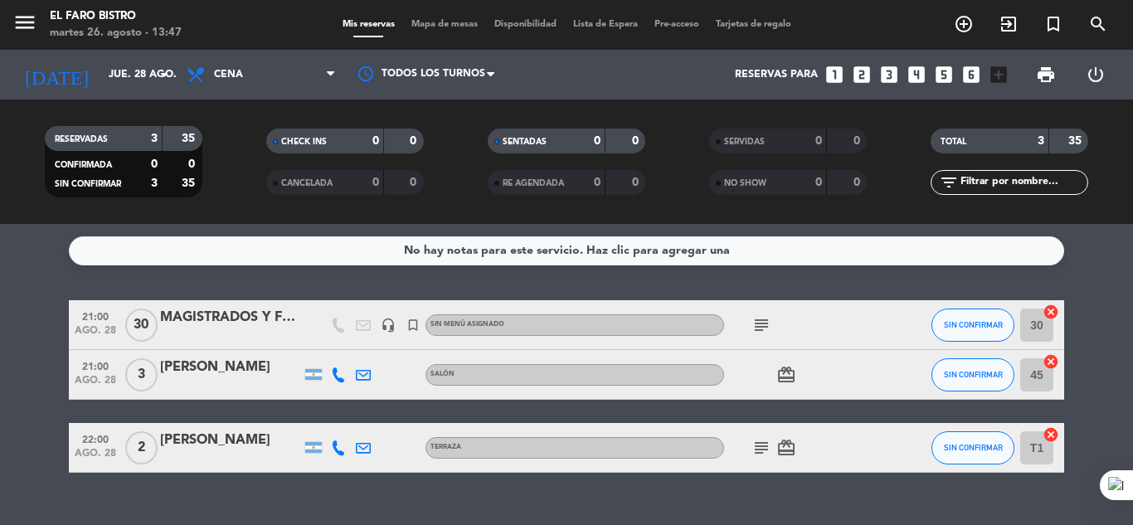
click at [761, 443] on icon "subject" at bounding box center [762, 448] width 20 height 20
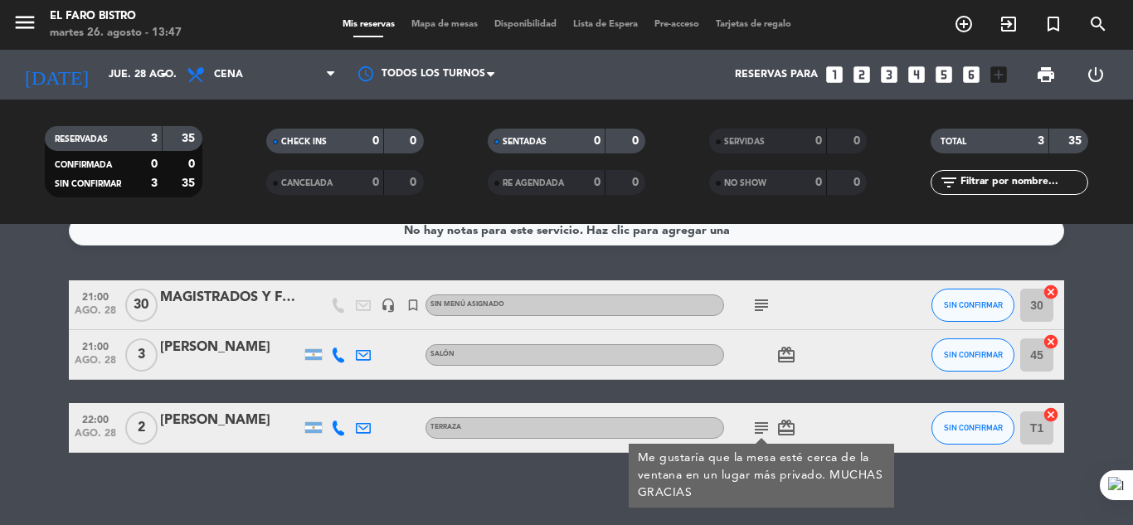
scroll to position [31, 0]
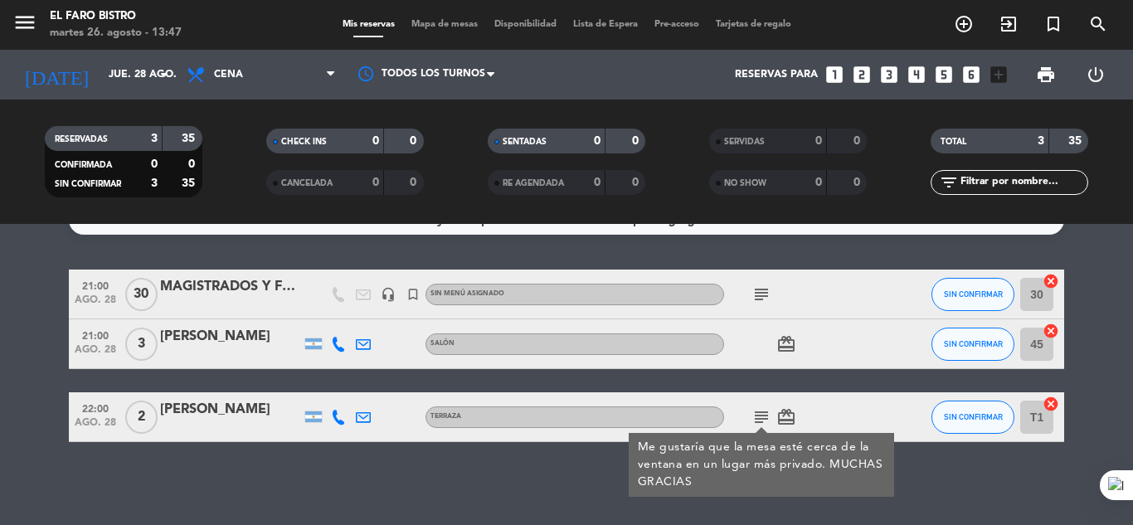
click at [825, 358] on div "card_giftcard" at bounding box center [798, 343] width 149 height 49
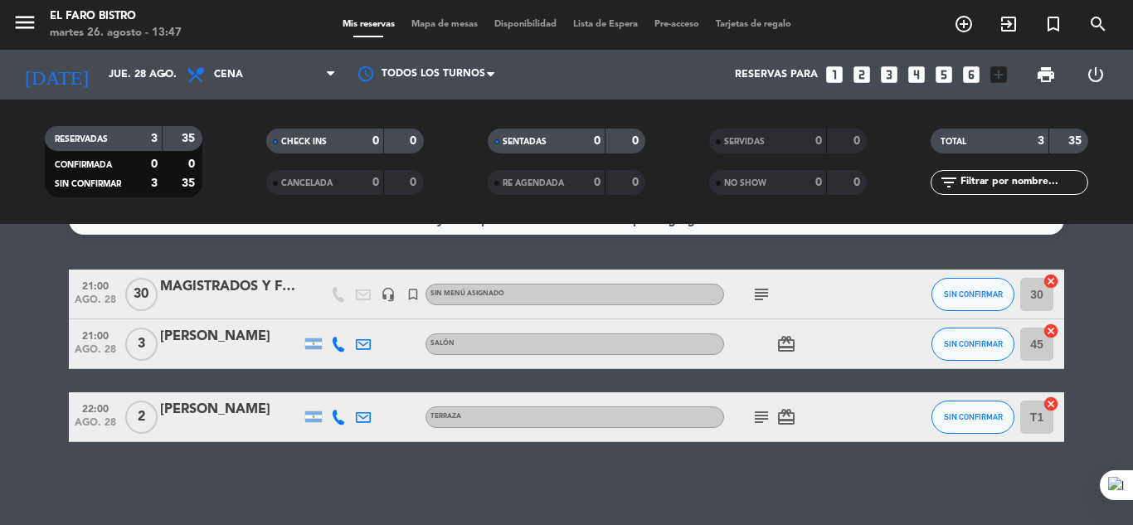
click at [765, 292] on icon "subject" at bounding box center [762, 295] width 20 height 20
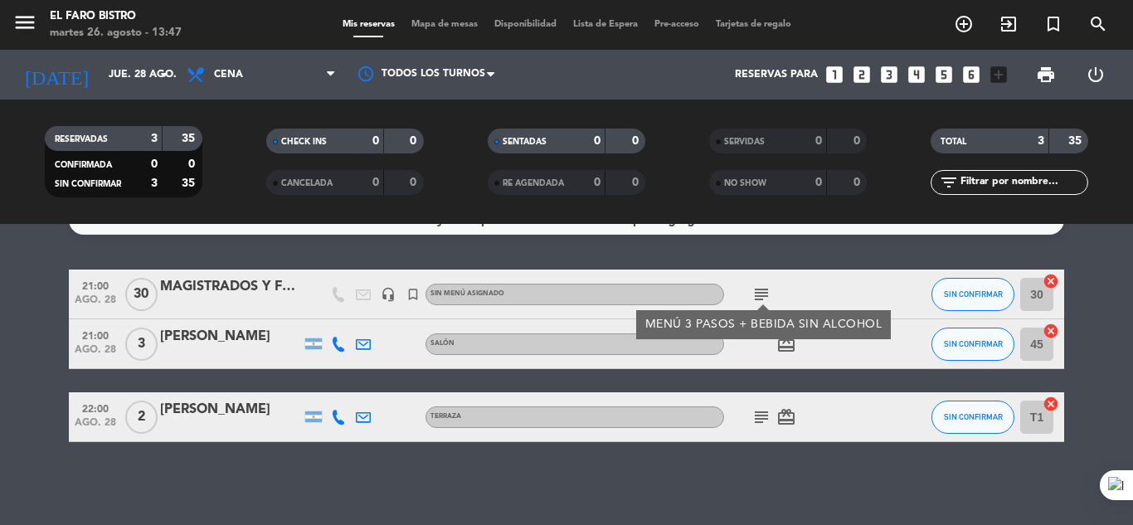
click at [765, 292] on icon "subject" at bounding box center [762, 295] width 20 height 20
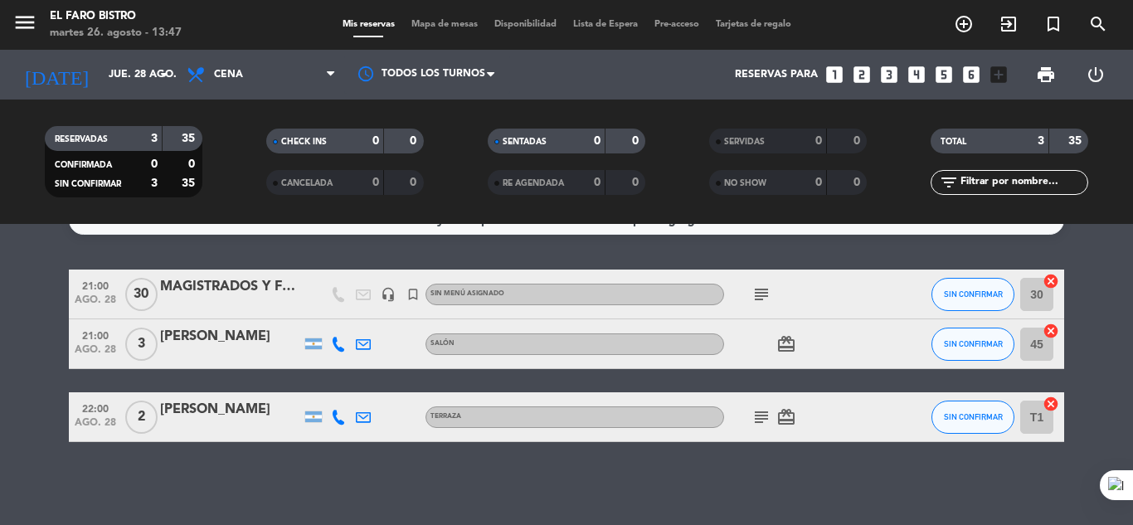
scroll to position [0, 0]
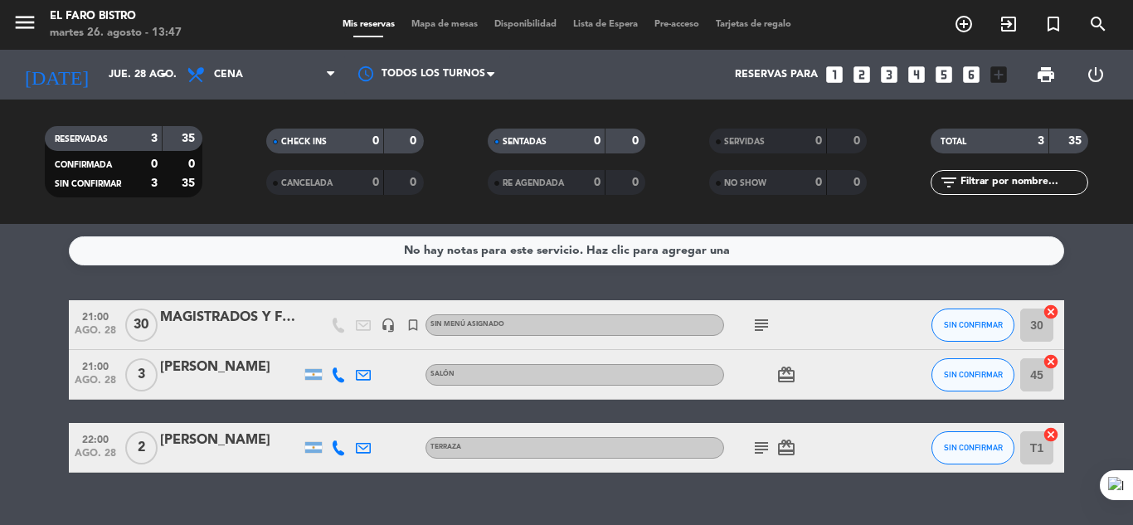
click at [16, 287] on div "No hay notas para este servicio. Haz clic para agregar una 21:00 [DATE] MAGISTR…" at bounding box center [566, 374] width 1133 height 301
click at [193, 65] on icon at bounding box center [198, 75] width 24 height 20
click at [142, 65] on input "jue. 28 ago." at bounding box center [170, 75] width 140 height 28
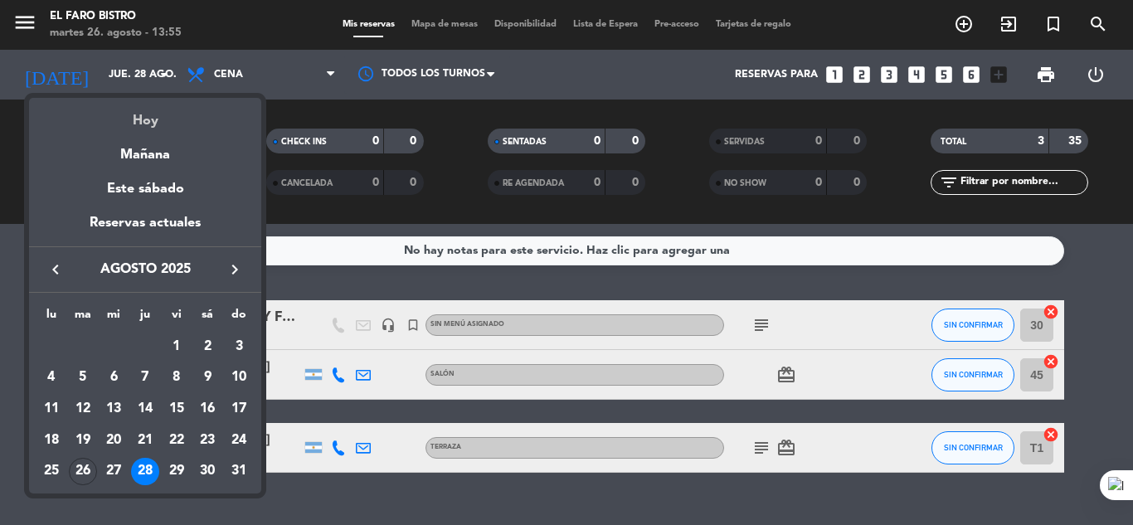
click at [154, 116] on div "Hoy" at bounding box center [145, 115] width 232 height 34
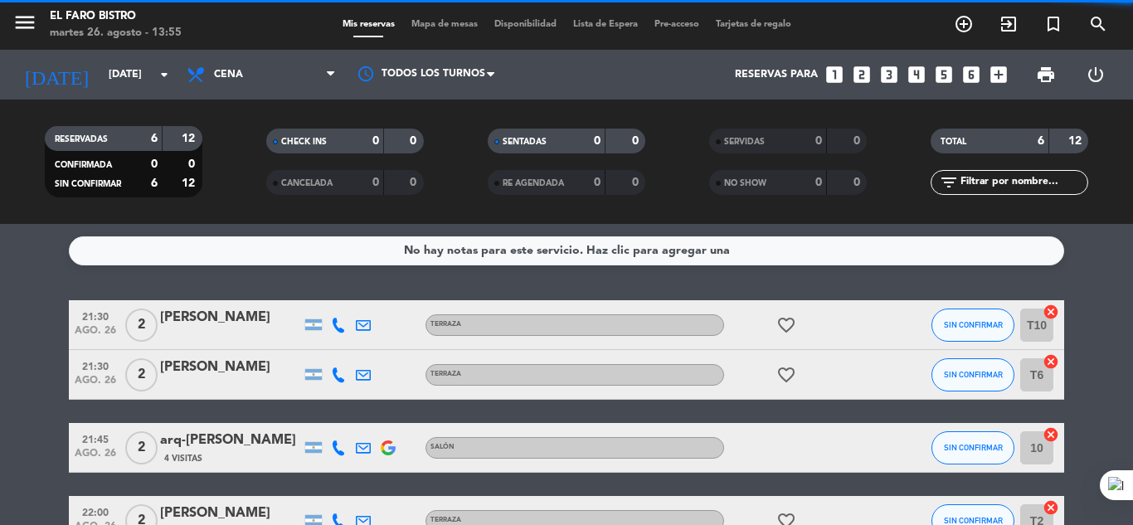
click at [246, 71] on span "Cena" at bounding box center [261, 74] width 166 height 37
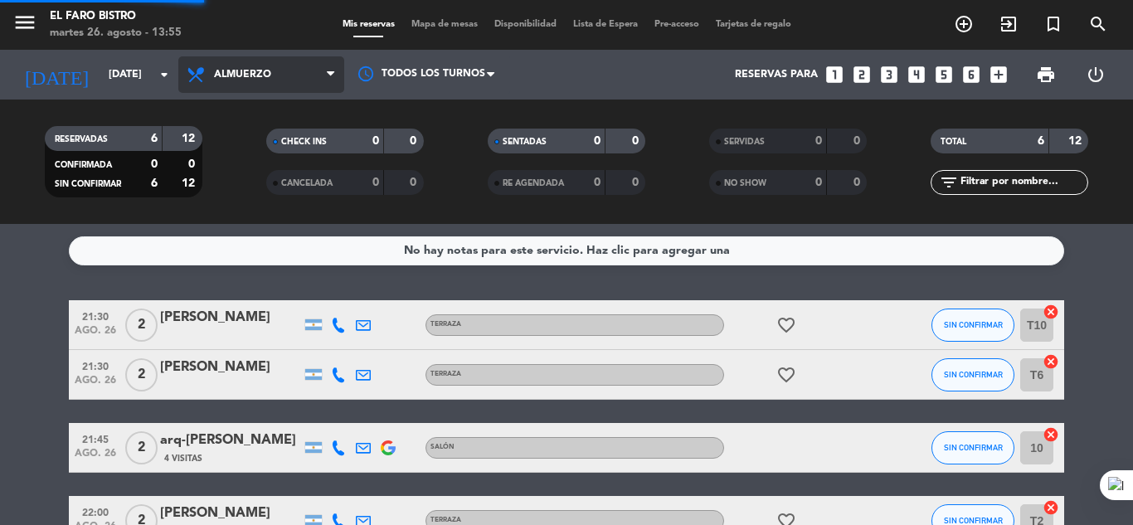
click at [264, 223] on div "menu El Faro Bistro [DATE] 26. agosto - 13:55 Mis reservas Mapa de mesas Dispon…" at bounding box center [566, 112] width 1133 height 224
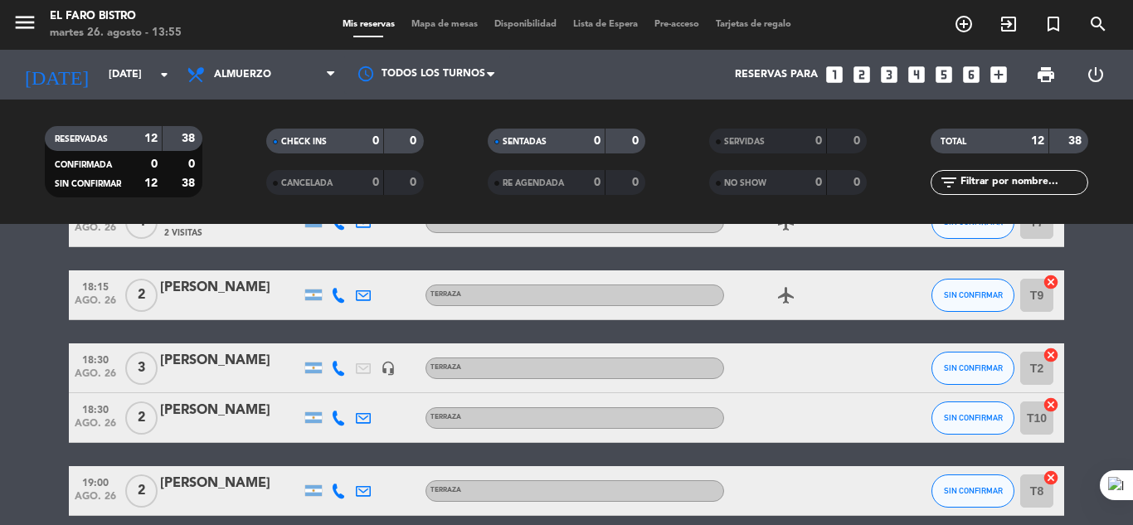
scroll to position [572, 0]
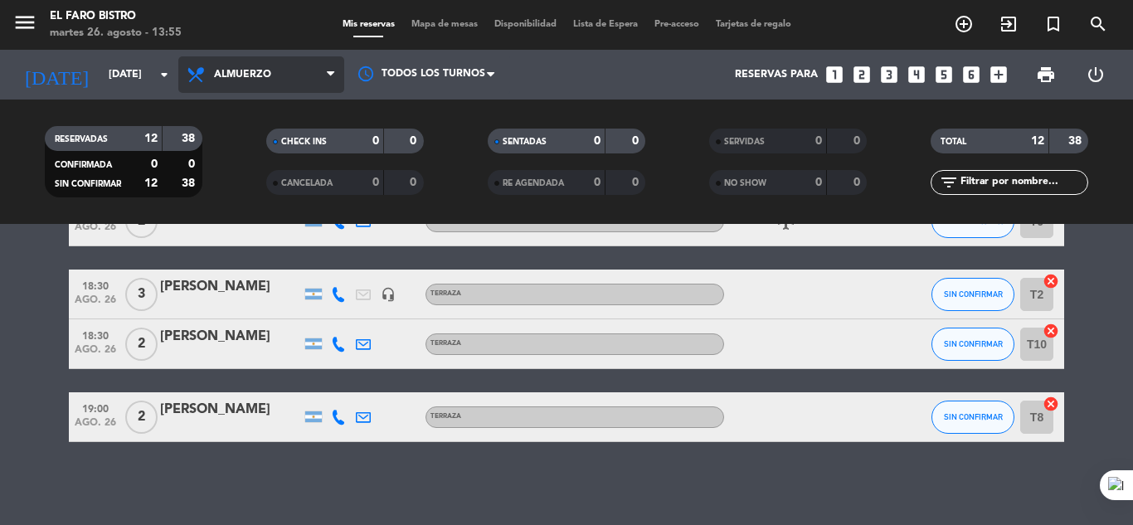
click at [258, 65] on span "Almuerzo" at bounding box center [261, 74] width 166 height 37
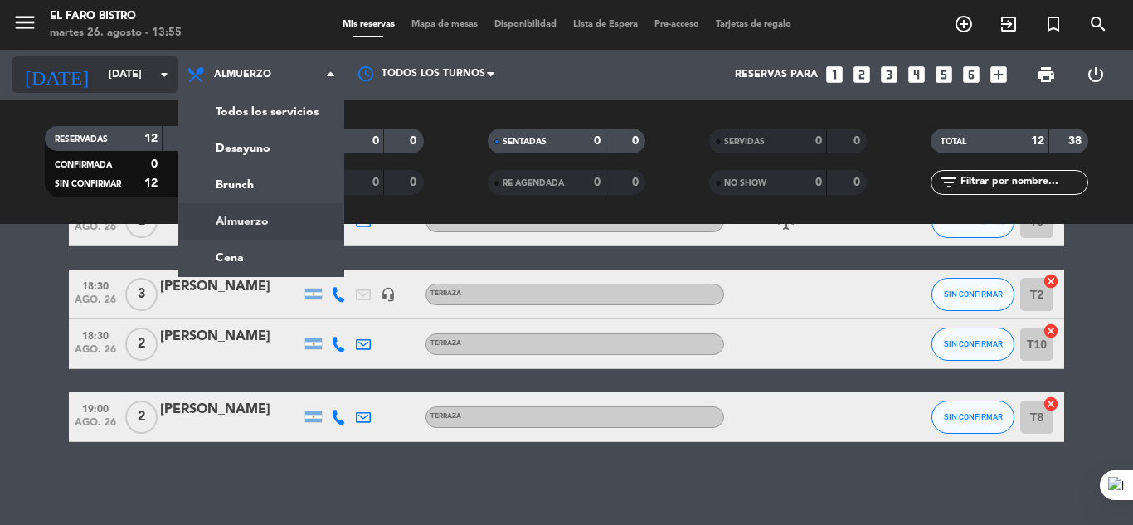
click at [100, 61] on input "[DATE]" at bounding box center [170, 75] width 140 height 28
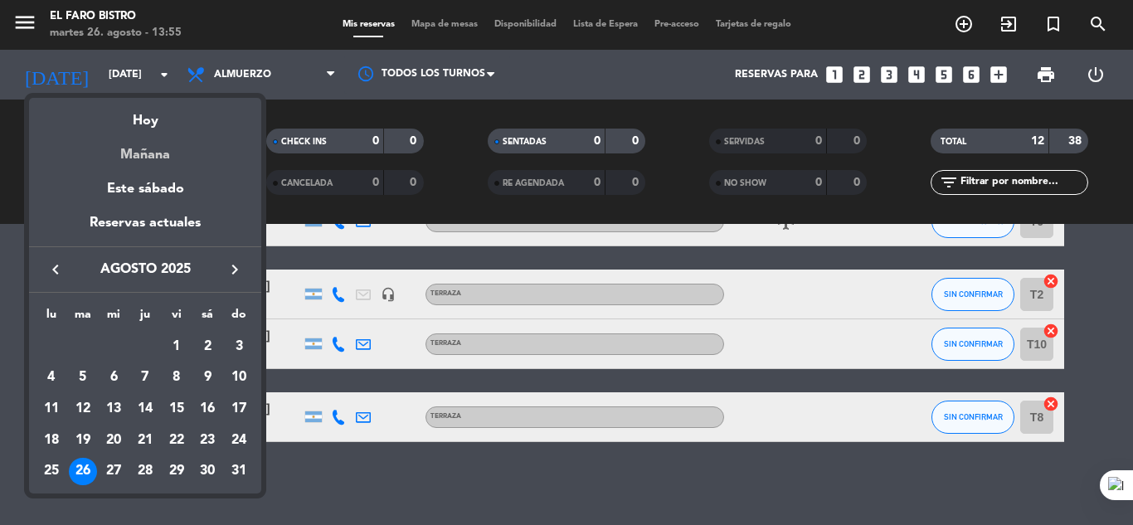
click at [142, 146] on div "Mañana" at bounding box center [145, 149] width 232 height 34
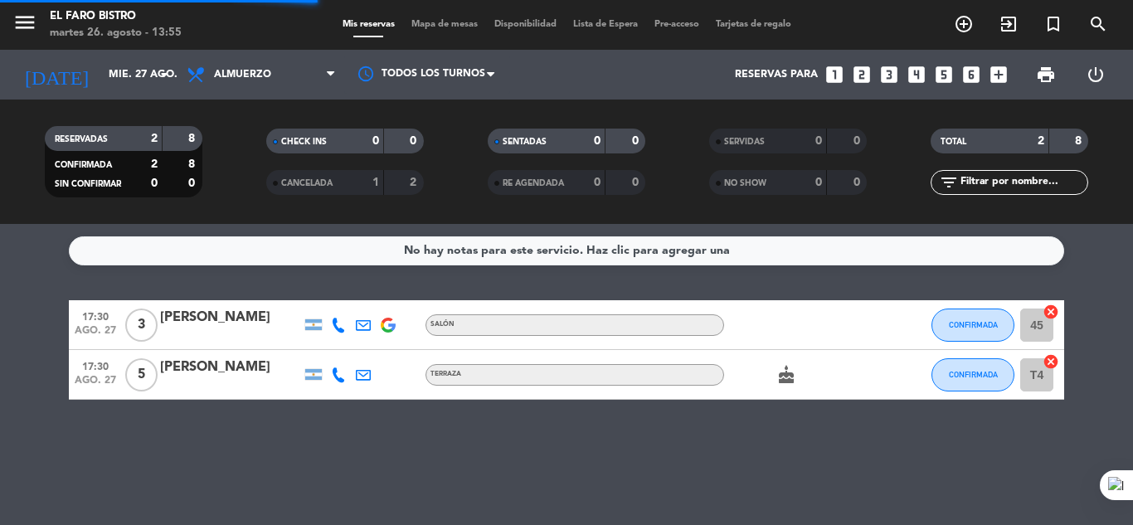
scroll to position [0, 0]
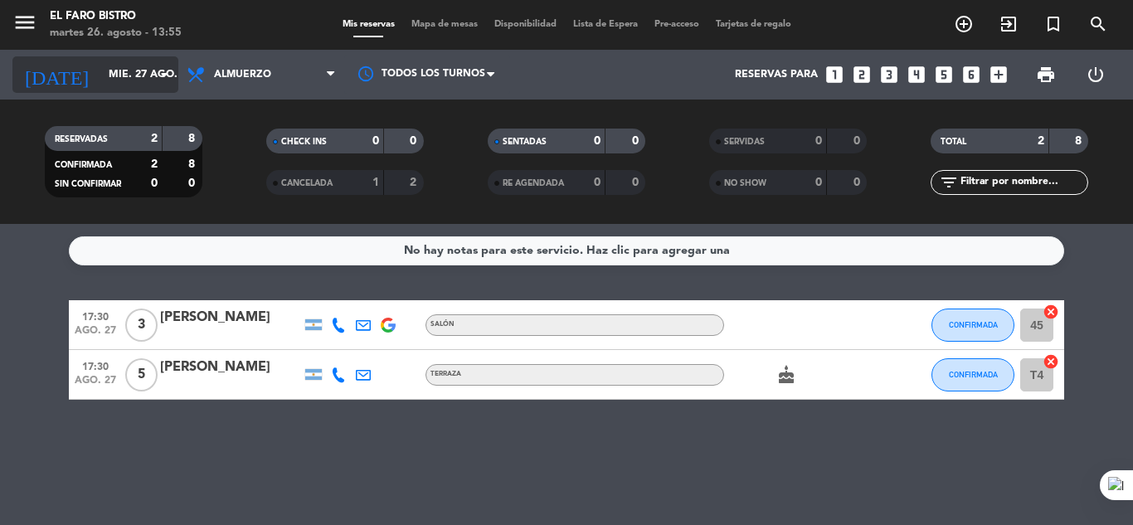
click at [112, 79] on input "mié. 27 ago." at bounding box center [170, 75] width 140 height 28
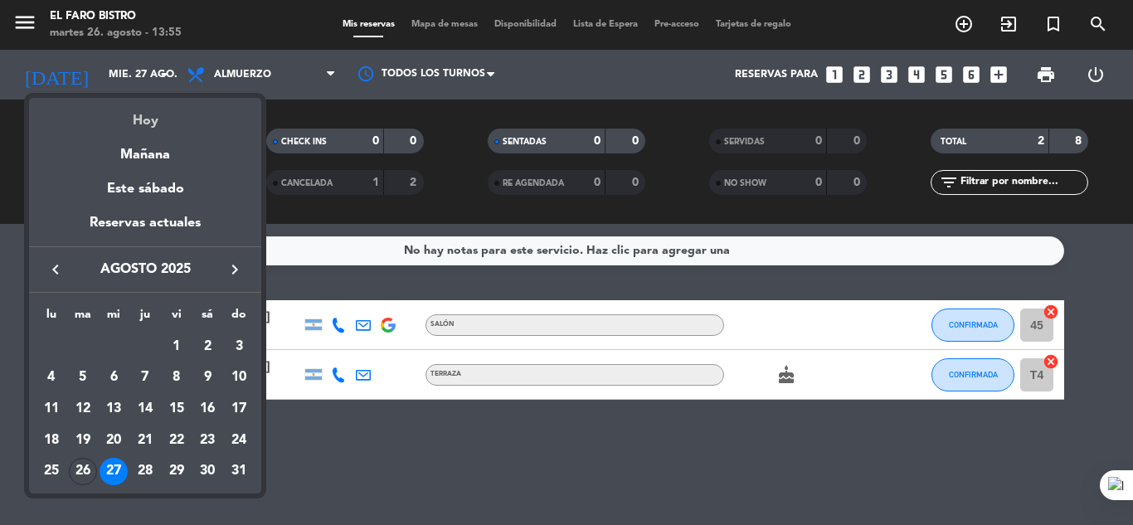
click at [138, 115] on div "Hoy" at bounding box center [145, 115] width 232 height 34
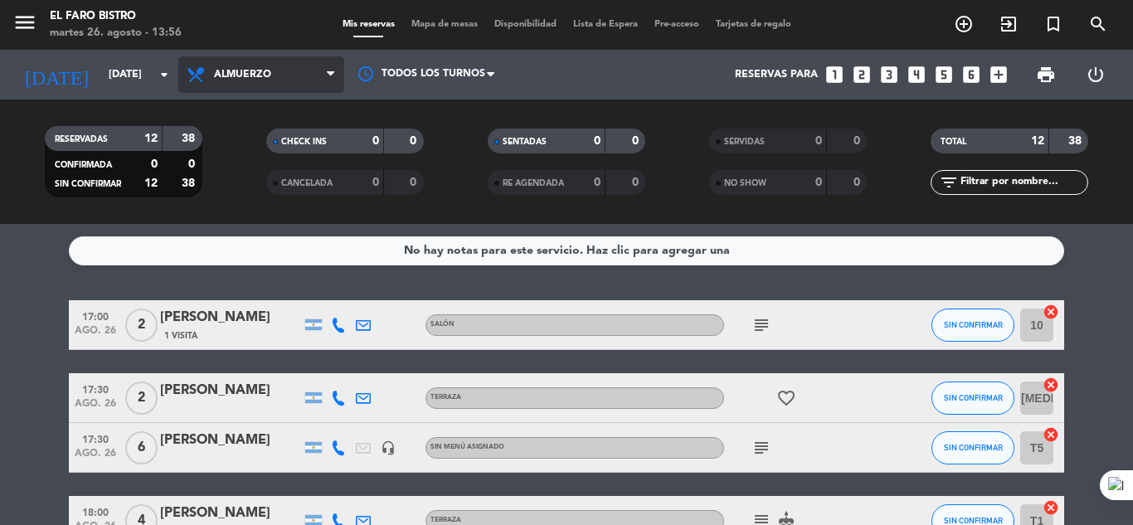
click at [247, 75] on span "Almuerzo" at bounding box center [242, 75] width 57 height 12
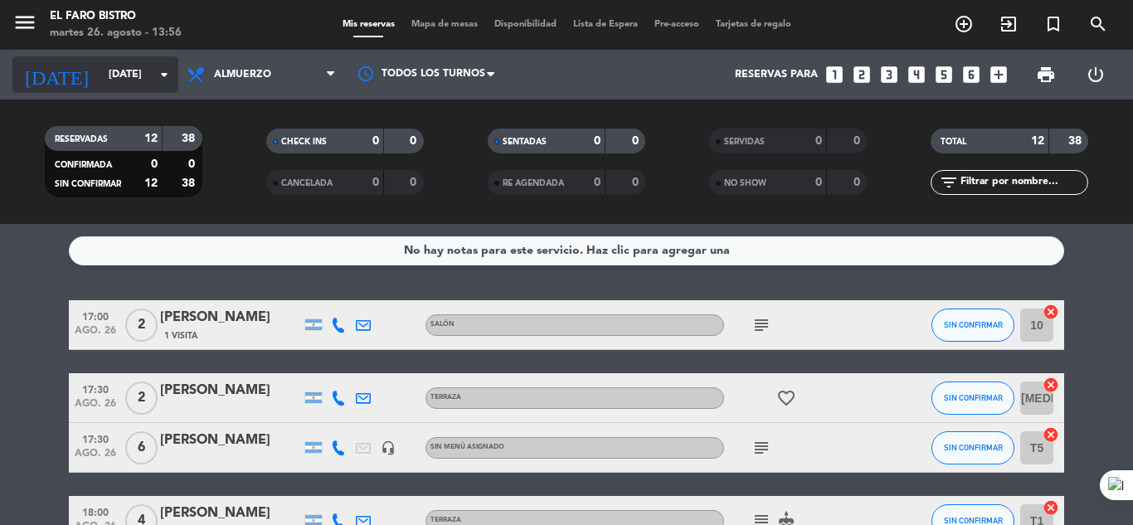
click at [121, 79] on input "[DATE]" at bounding box center [170, 75] width 140 height 28
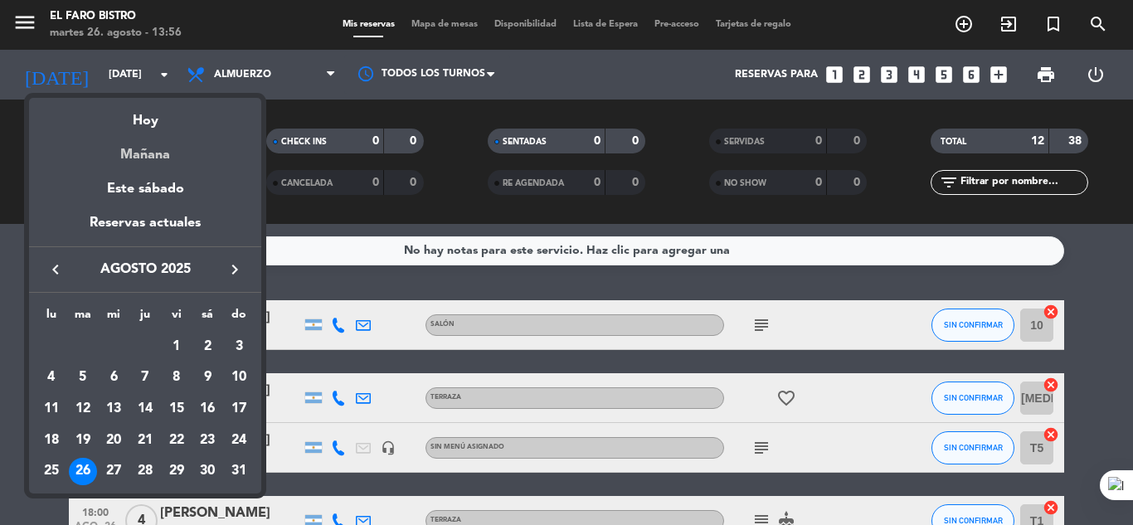
click at [151, 150] on div "Mañana" at bounding box center [145, 149] width 232 height 34
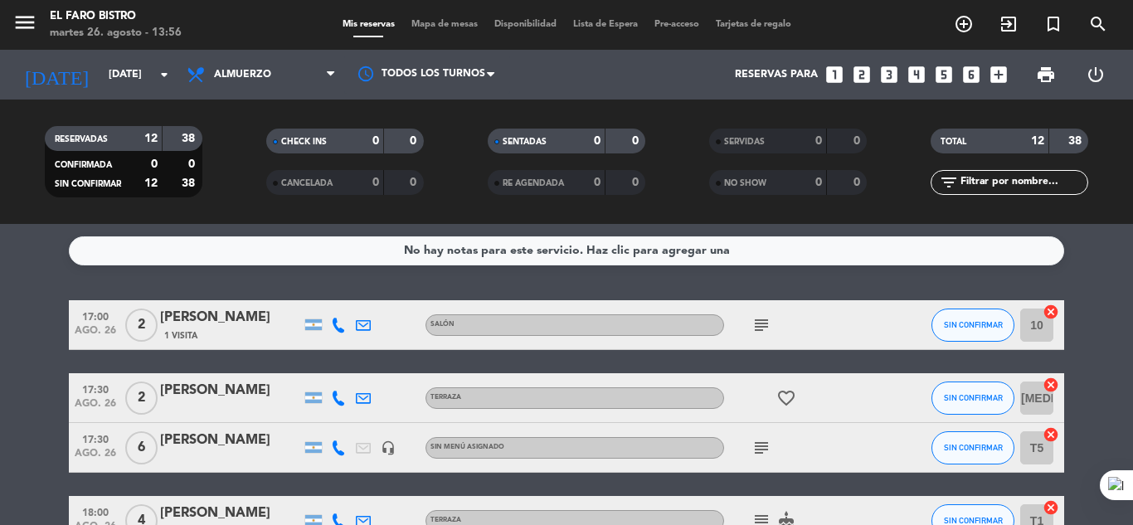
type input "mié. 27 ago."
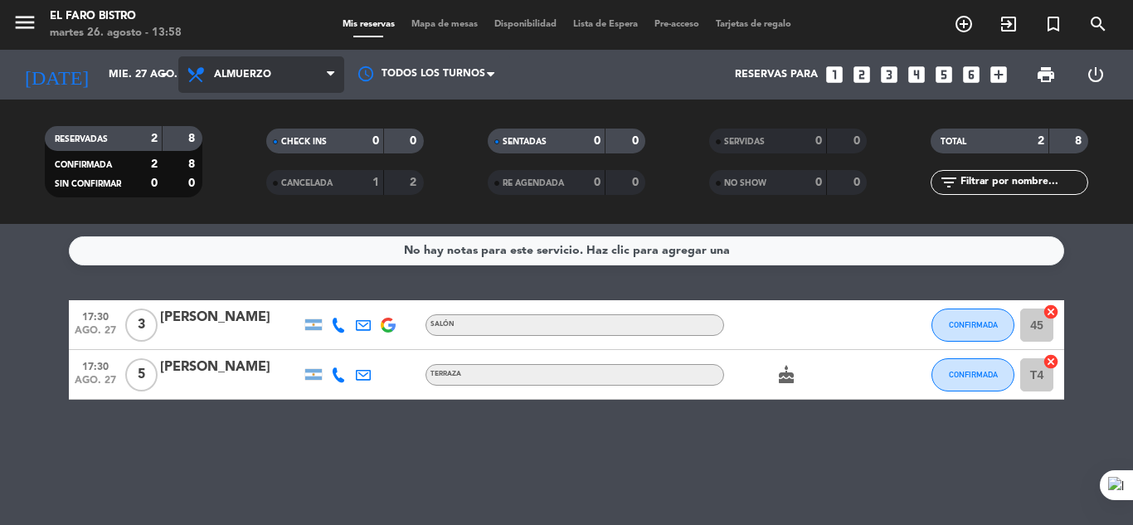
click at [227, 78] on span "Almuerzo" at bounding box center [242, 75] width 57 height 12
click at [250, 212] on div "menu El Faro Bistro [DATE] 26. agosto - 13:58 Mis reservas Mapa de mesas Dispon…" at bounding box center [566, 112] width 1133 height 224
click at [917, 76] on icon "looks_4" at bounding box center [917, 75] width 22 height 22
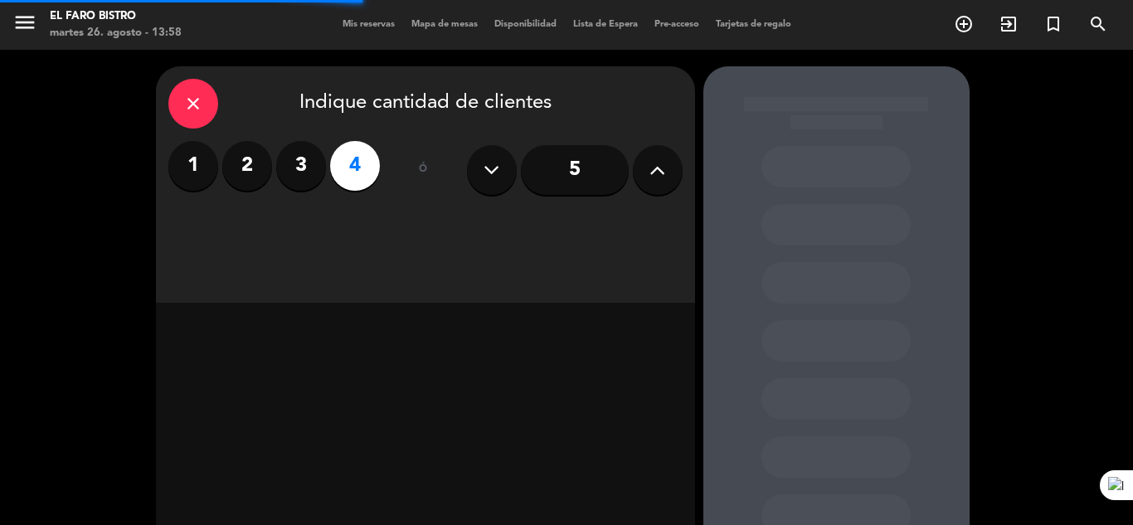
click at [358, 167] on label "4" at bounding box center [355, 166] width 50 height 50
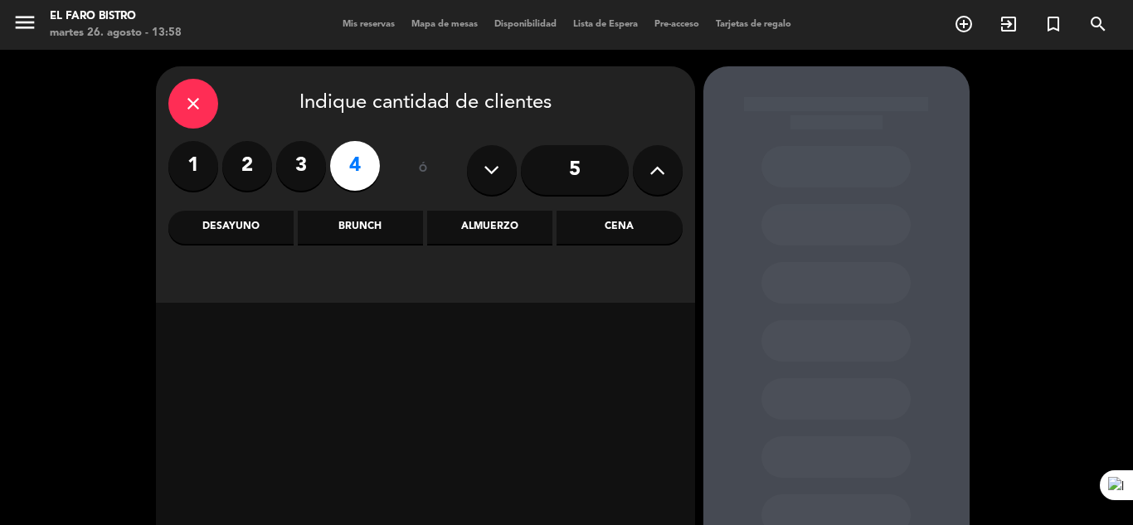
click at [465, 217] on div "Almuerzo" at bounding box center [489, 227] width 125 height 33
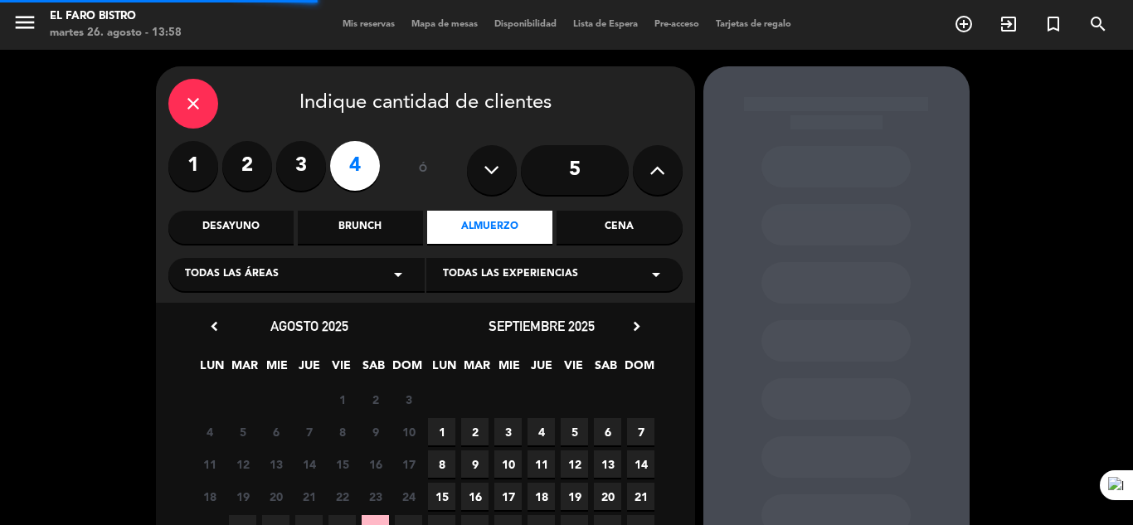
scroll to position [83, 0]
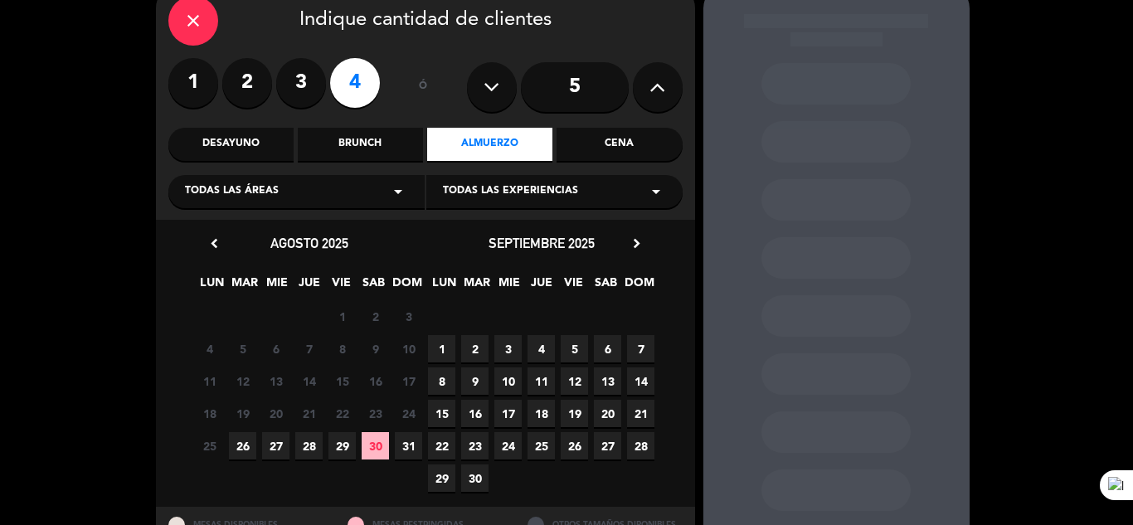
click at [275, 450] on span "27" at bounding box center [275, 445] width 27 height 27
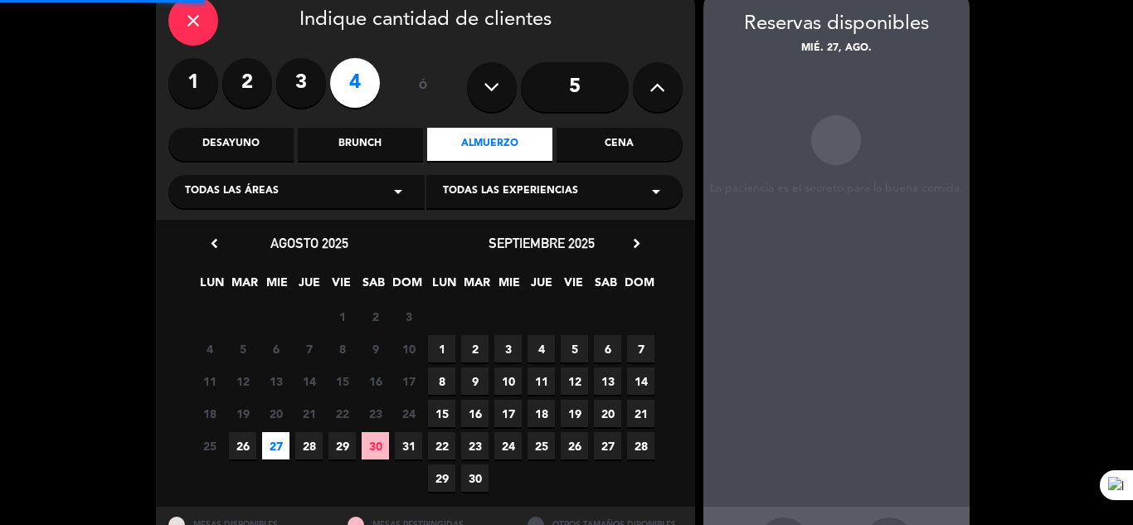
scroll to position [66, 0]
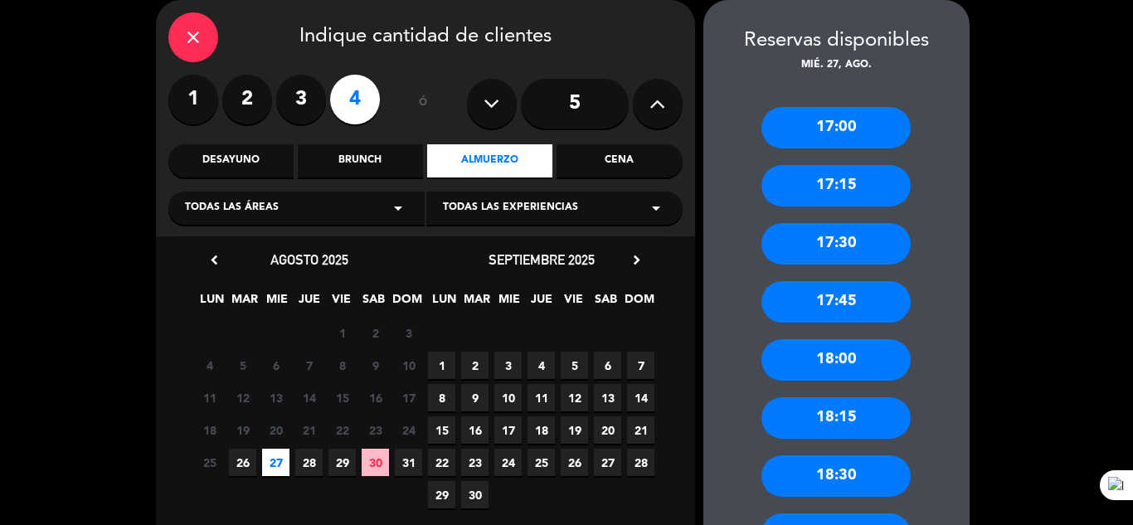
click at [842, 465] on div "18:30" at bounding box center [836, 476] width 149 height 41
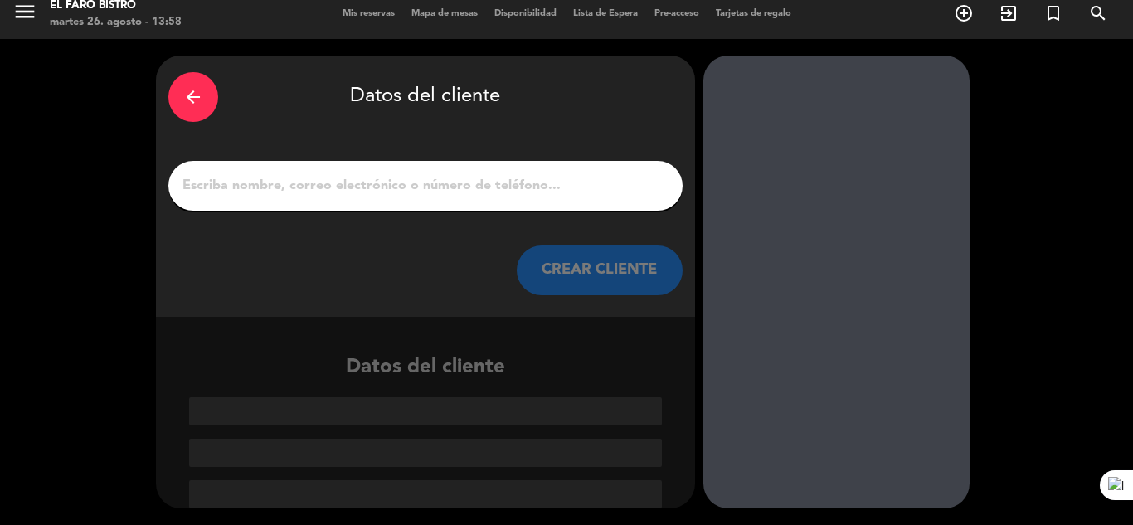
scroll to position [11, 0]
click at [482, 193] on input "1" at bounding box center [426, 185] width 490 height 23
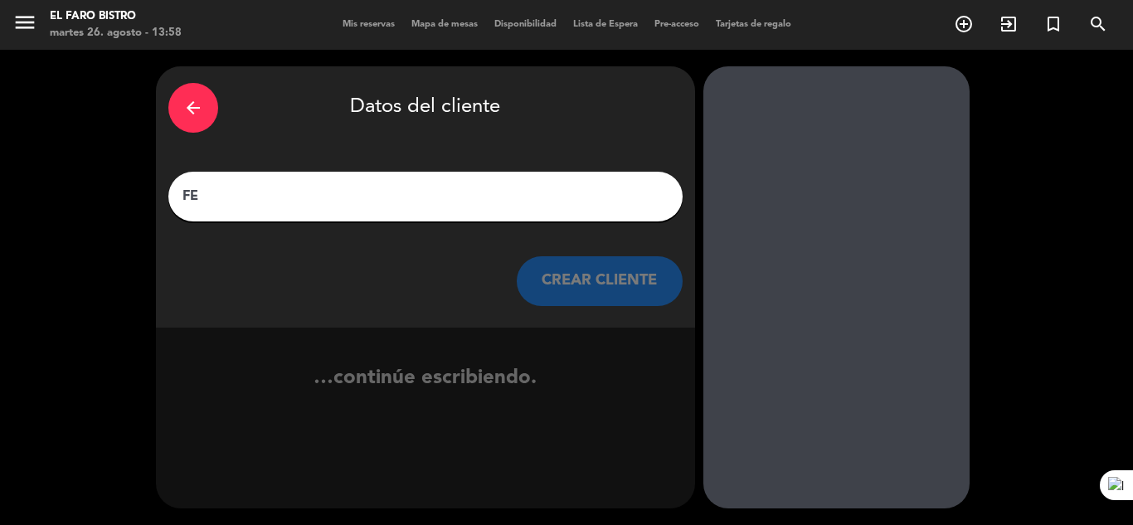
scroll to position [0, 0]
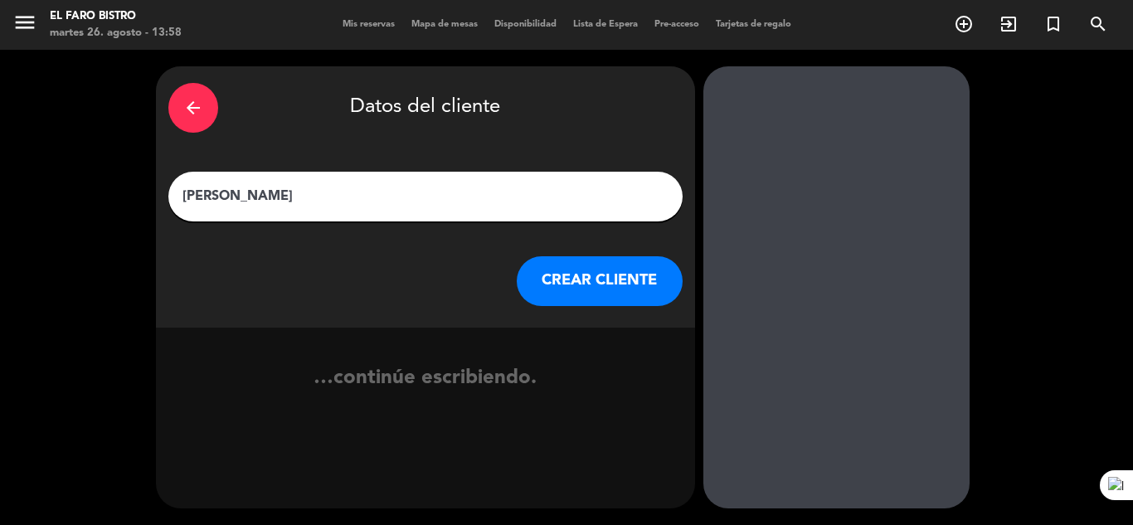
type input "[PERSON_NAME]"
click at [557, 285] on button "CREAR CLIENTE" at bounding box center [600, 281] width 166 height 50
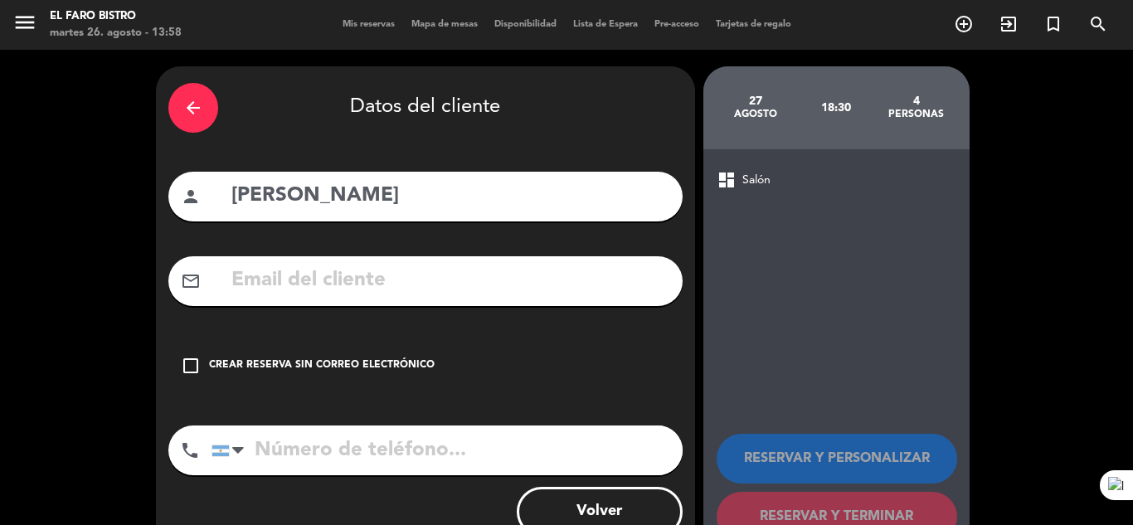
click at [367, 367] on div "Crear reserva sin correo electrónico" at bounding box center [322, 366] width 226 height 17
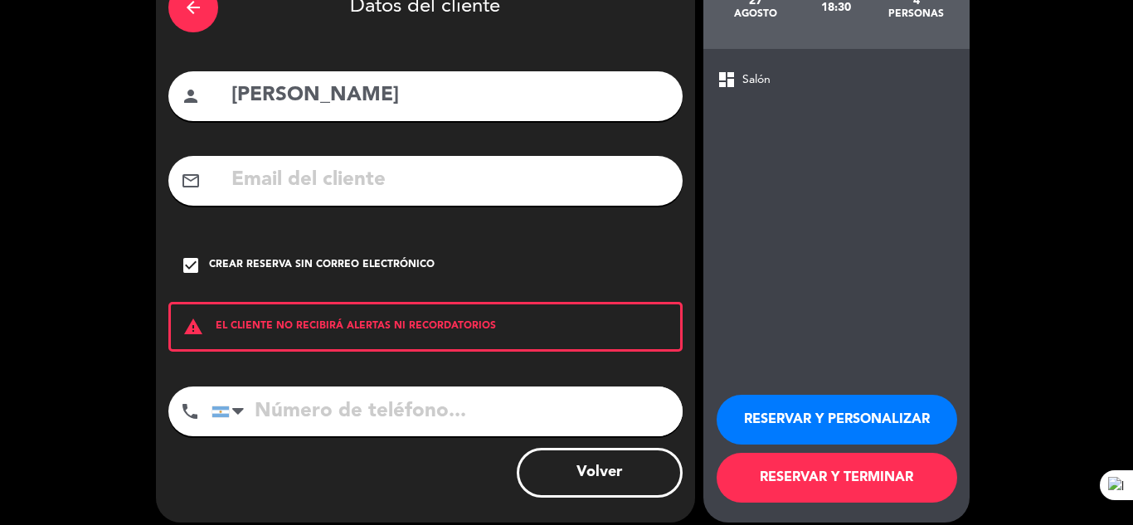
scroll to position [115, 0]
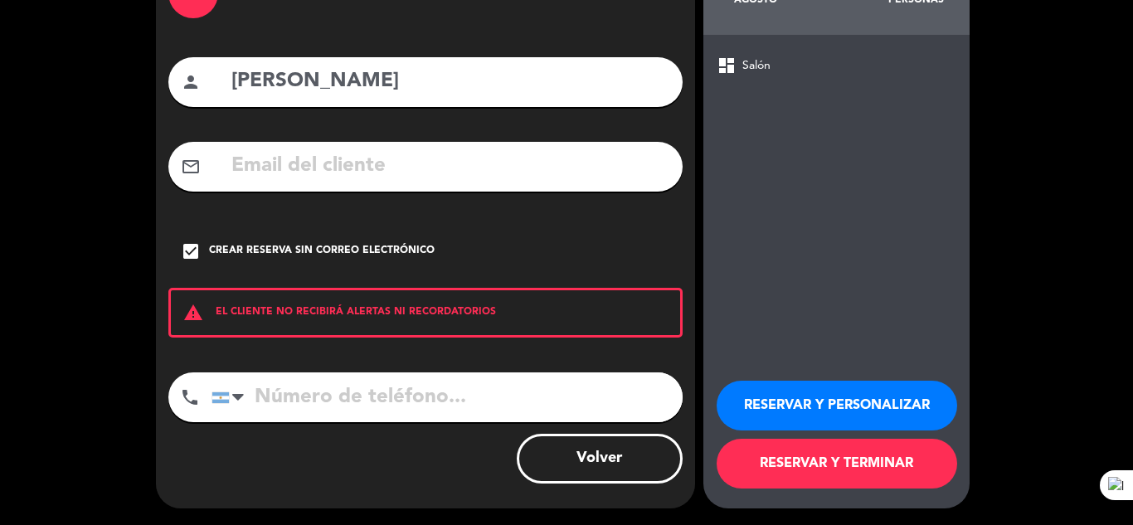
click at [820, 467] on button "RESERVAR Y TERMINAR" at bounding box center [837, 464] width 241 height 50
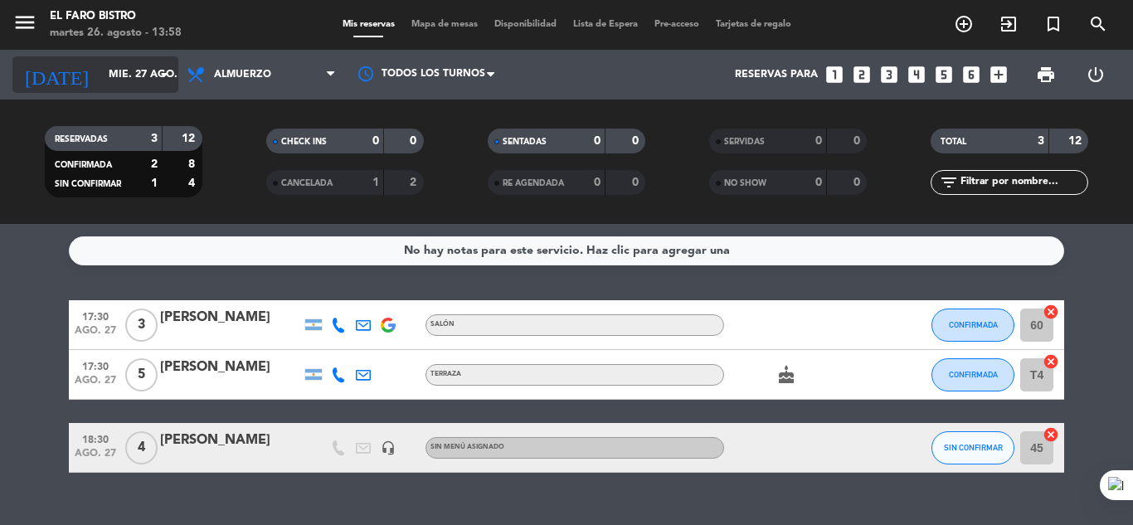
click at [137, 78] on input "mié. 27 ago." at bounding box center [170, 75] width 140 height 28
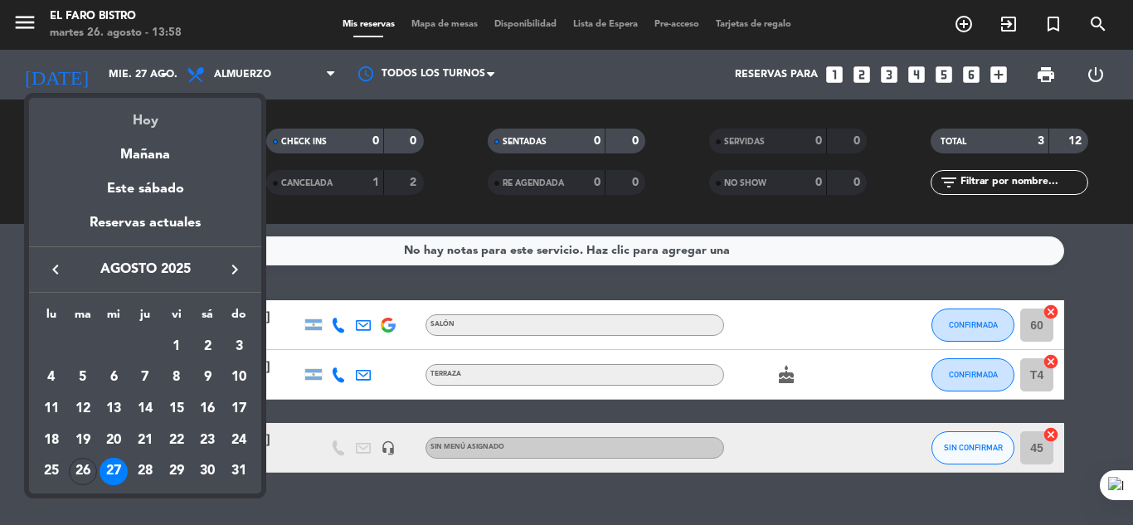
click at [149, 124] on div "Hoy" at bounding box center [145, 115] width 232 height 34
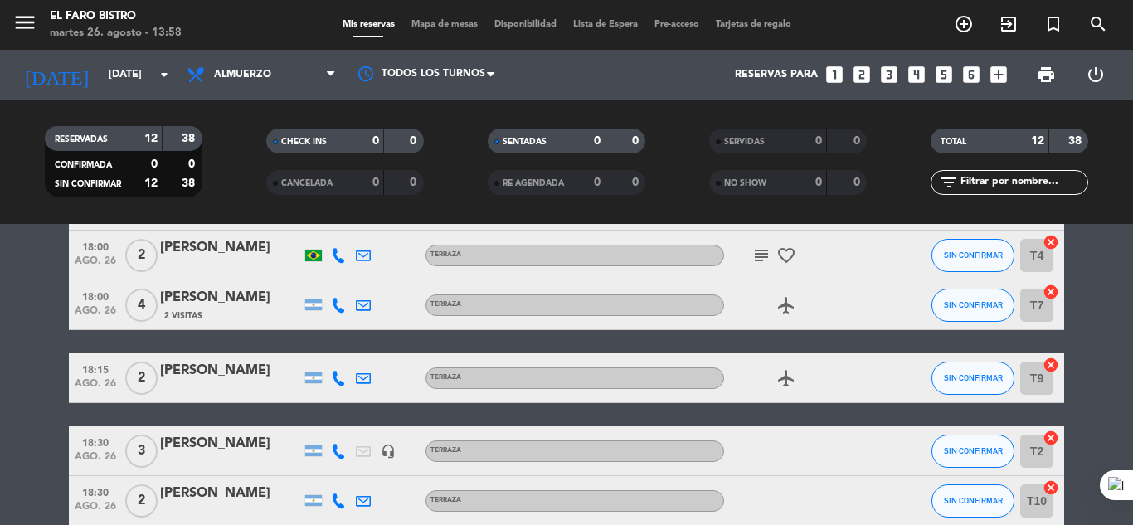
scroll to position [498, 0]
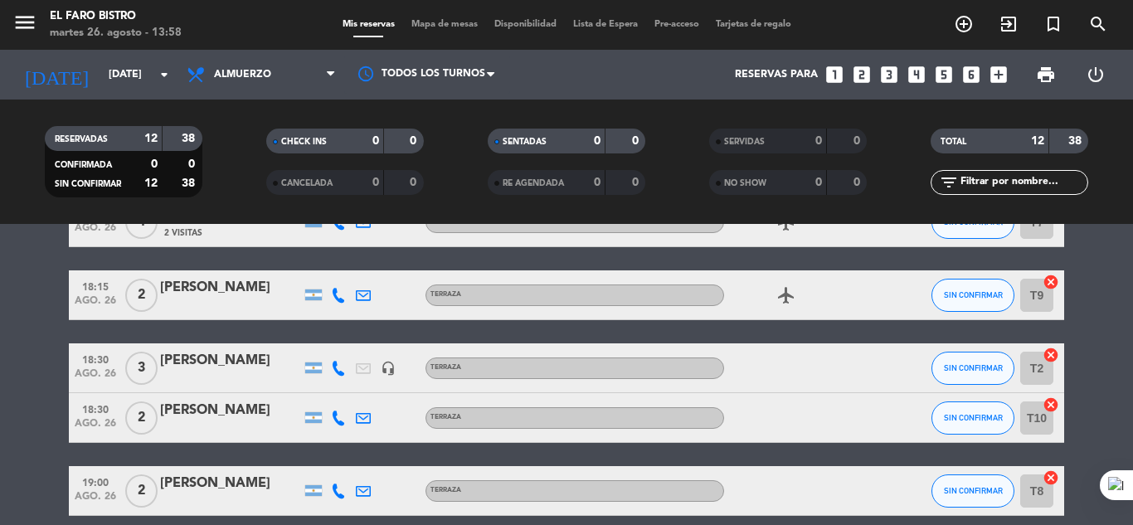
click at [243, 352] on div "[PERSON_NAME]" at bounding box center [230, 361] width 141 height 22
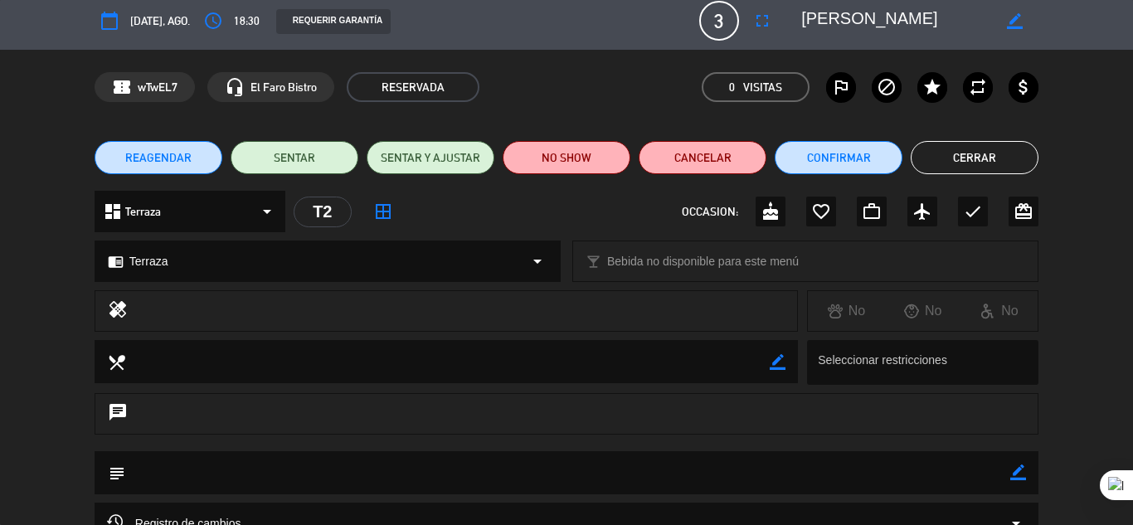
scroll to position [0, 0]
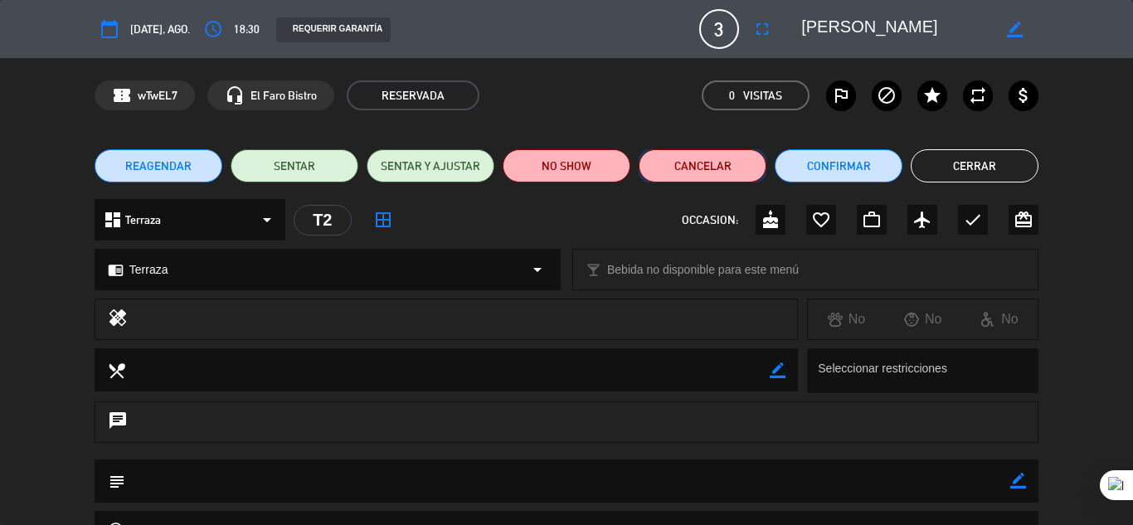
click at [730, 158] on button "Cancelar" at bounding box center [703, 165] width 128 height 33
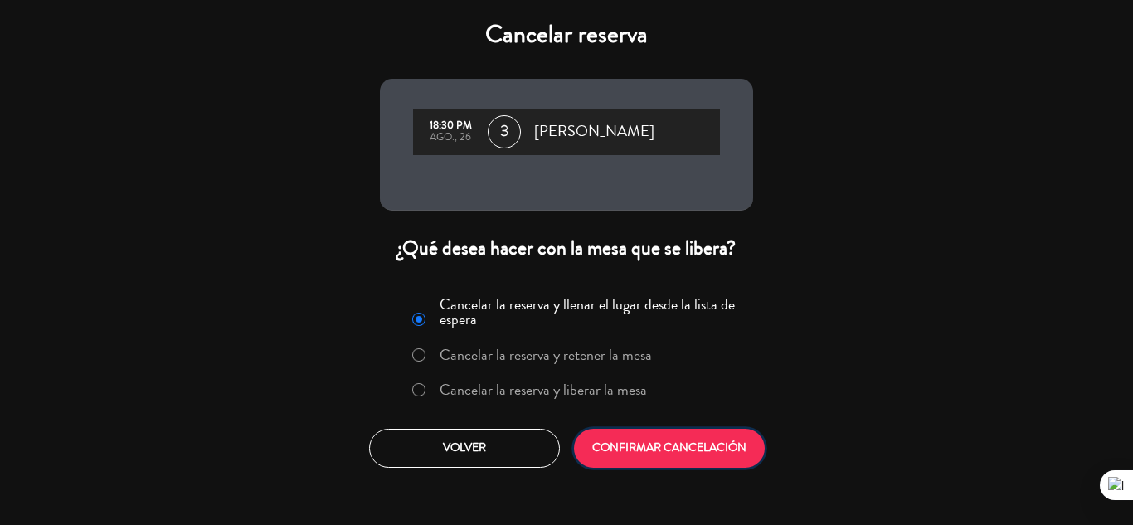
click at [676, 449] on button "CONFIRMAR CANCELACIÓN" at bounding box center [669, 448] width 191 height 39
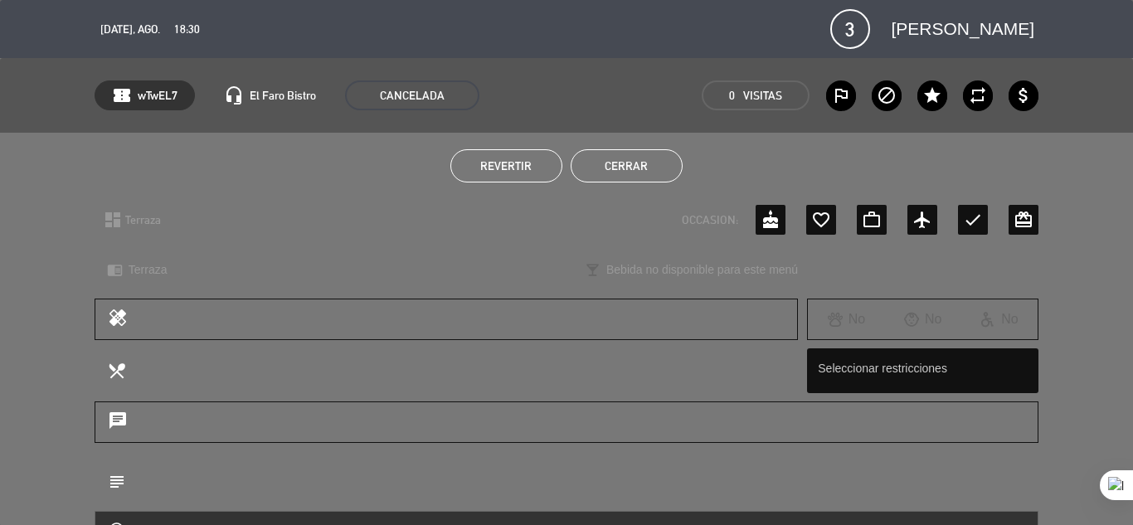
click at [131, 26] on span "[DATE], ago." at bounding box center [130, 29] width 60 height 19
click at [831, 17] on span "3" at bounding box center [851, 29] width 40 height 40
click at [634, 159] on button "Cerrar" at bounding box center [627, 165] width 112 height 33
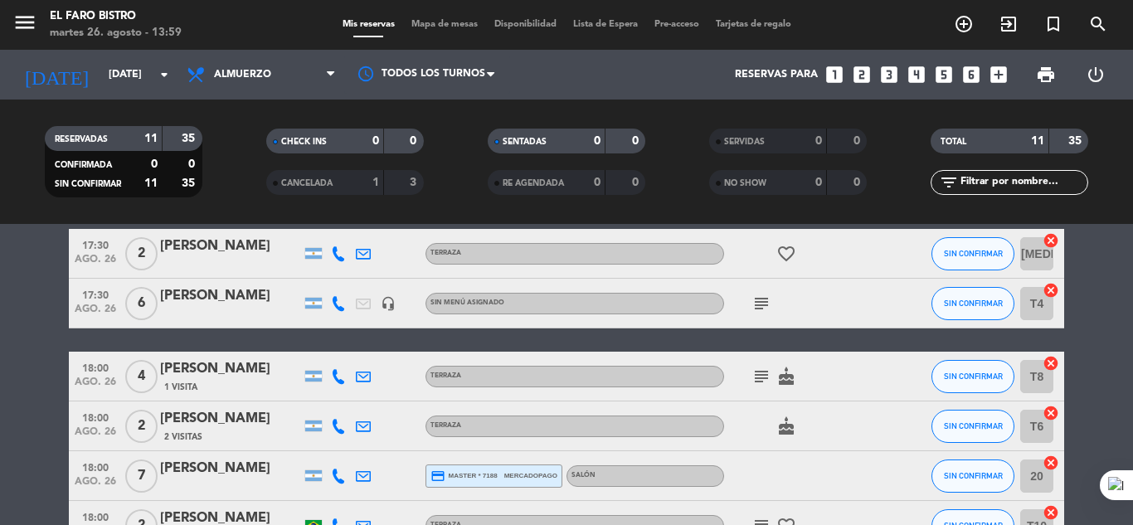
scroll to position [83, 0]
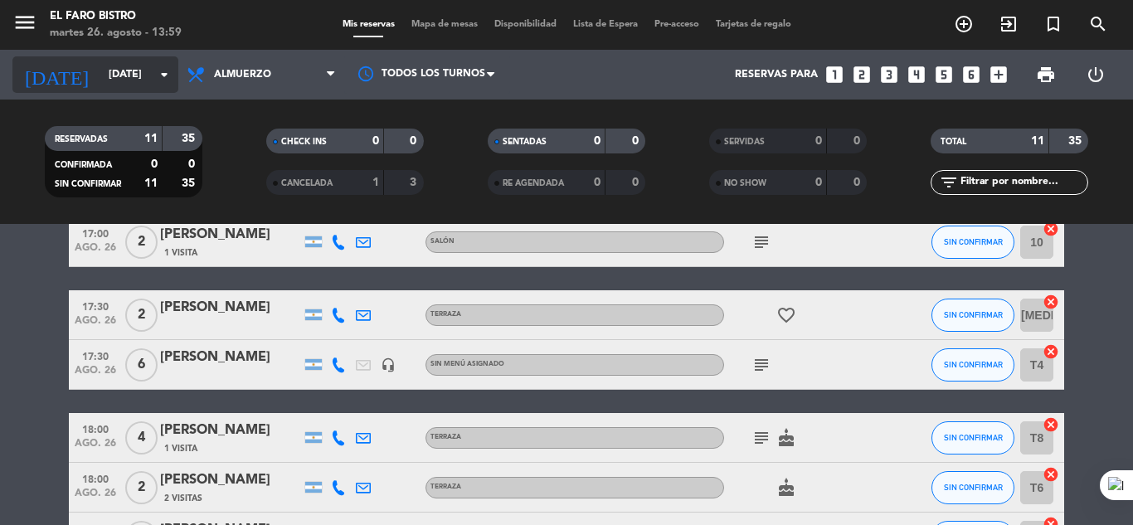
click at [100, 80] on input "[DATE]" at bounding box center [170, 75] width 140 height 28
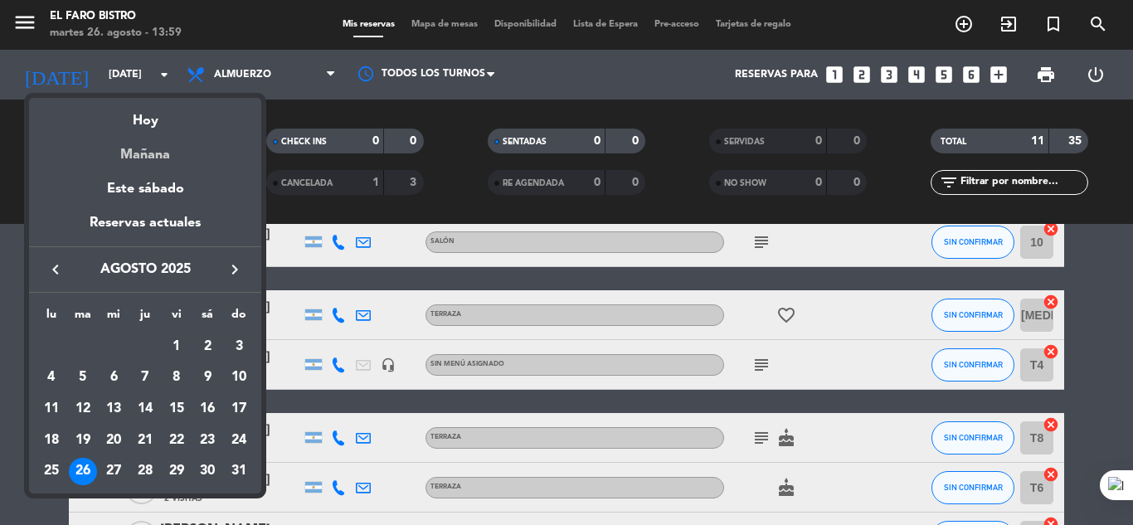
click at [131, 159] on div "Mañana" at bounding box center [145, 149] width 232 height 34
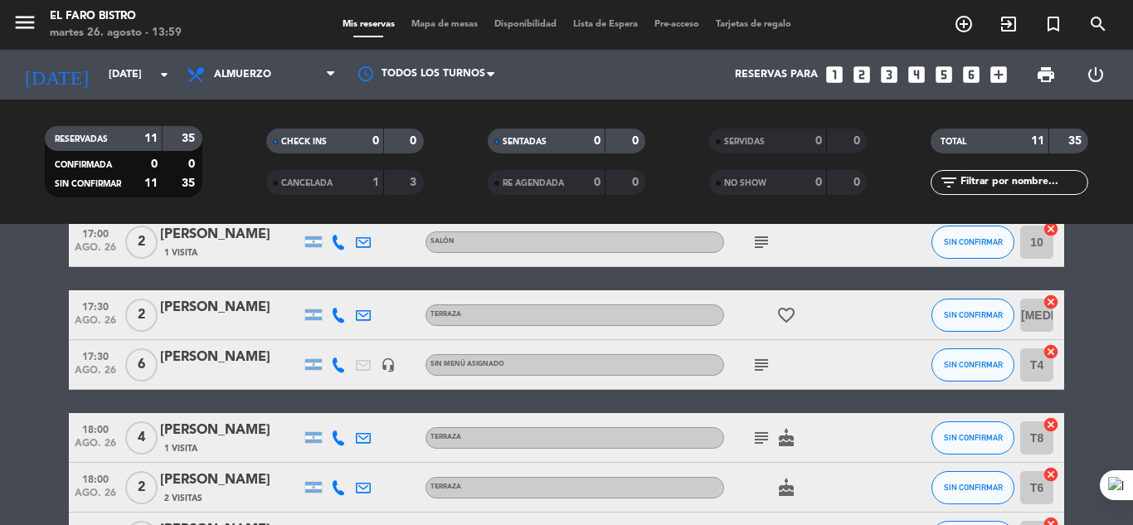
type input "mié. 27 ago."
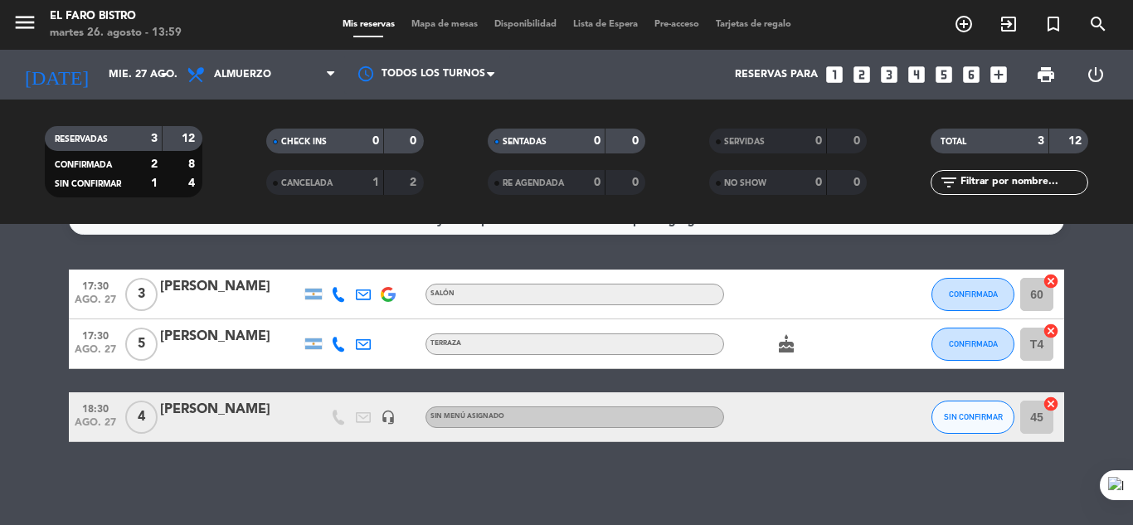
click at [250, 412] on div "[PERSON_NAME]" at bounding box center [230, 410] width 141 height 22
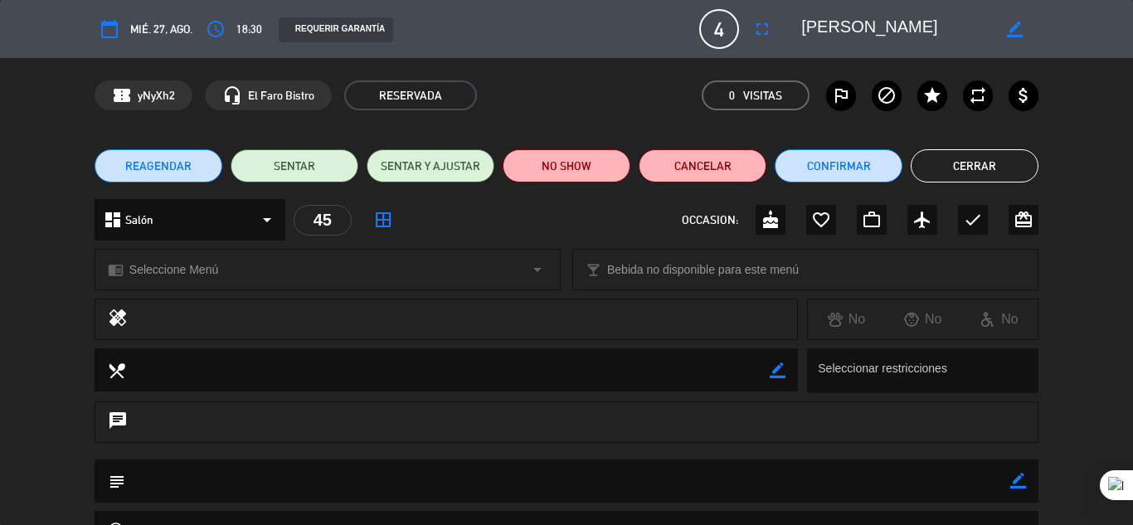
click at [1014, 27] on icon "border_color" at bounding box center [1015, 30] width 16 height 16
click at [955, 23] on textarea at bounding box center [897, 29] width 190 height 30
type textarea "[PERSON_NAME] STRANY"
click at [1004, 155] on button "Cerrar" at bounding box center [975, 165] width 128 height 33
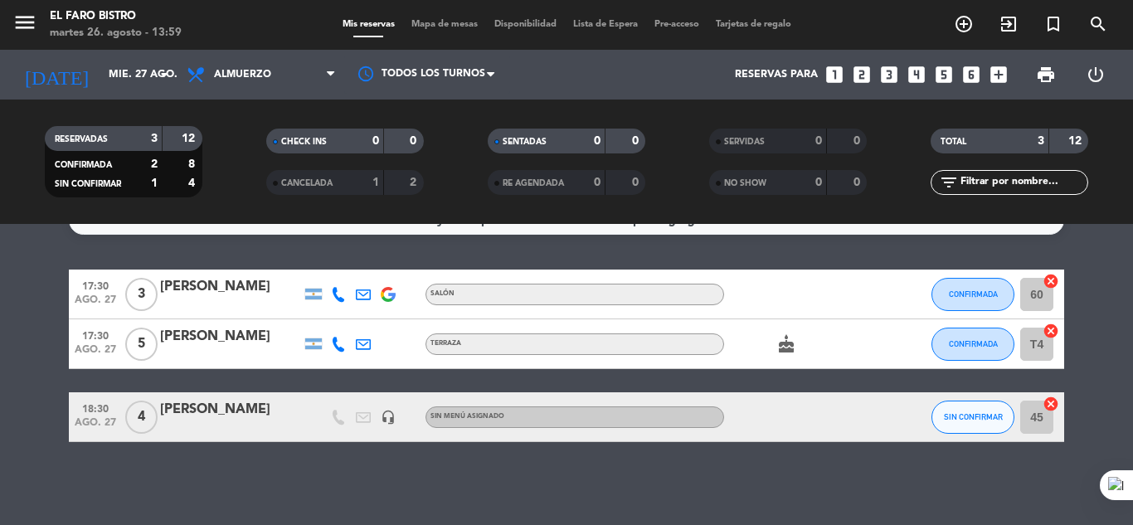
click at [268, 402] on div "[PERSON_NAME]" at bounding box center [230, 410] width 141 height 22
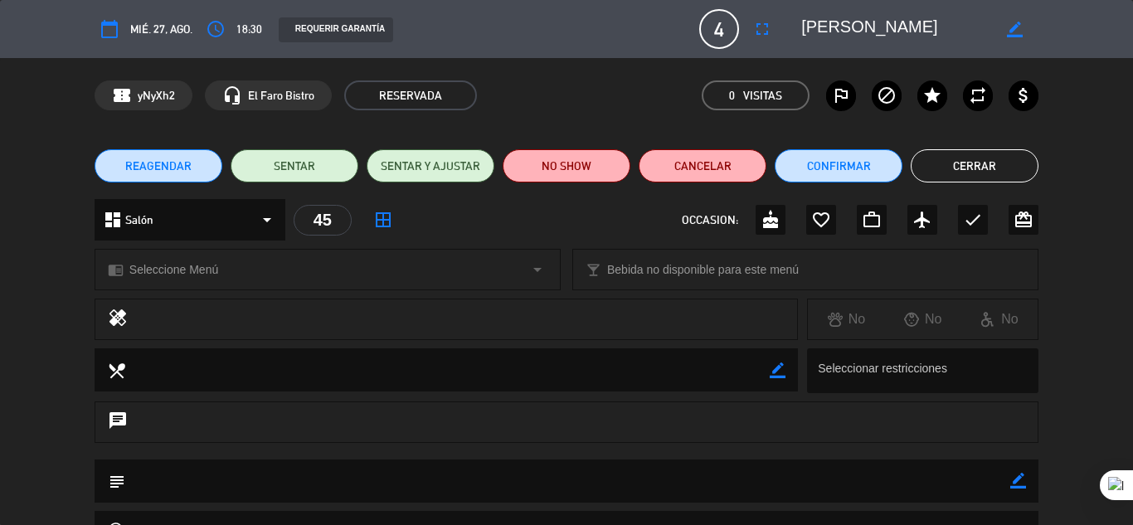
click at [998, 14] on div "border_color" at bounding box center [1015, 29] width 47 height 30
click at [1006, 19] on div "border_color" at bounding box center [1015, 29] width 47 height 30
click at [1016, 29] on icon "border_color" at bounding box center [1015, 30] width 16 height 16
click at [955, 22] on textarea at bounding box center [897, 29] width 190 height 30
click at [1019, 27] on icon at bounding box center [1015, 30] width 16 height 16
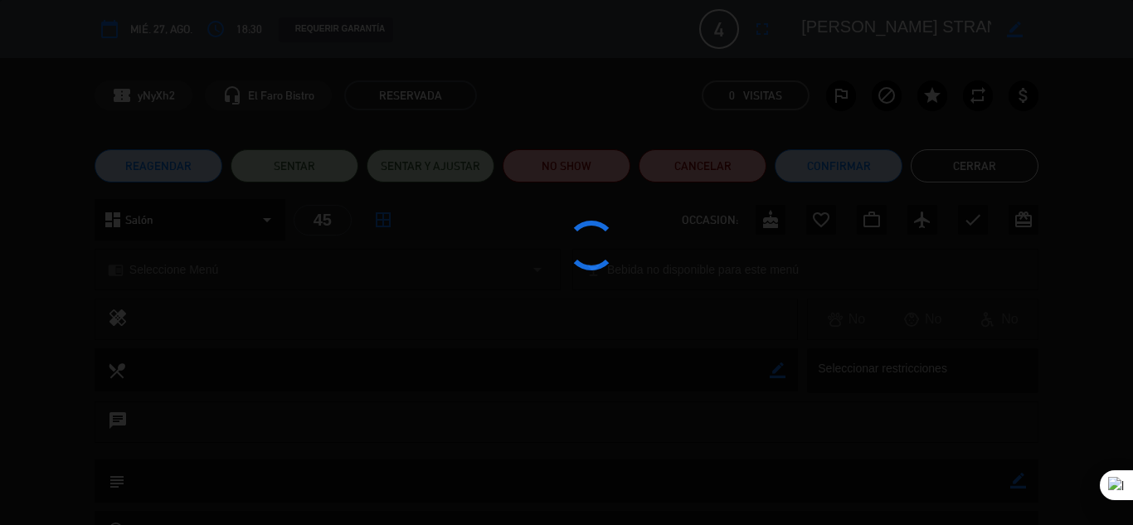
type textarea "[PERSON_NAME] STRANY"
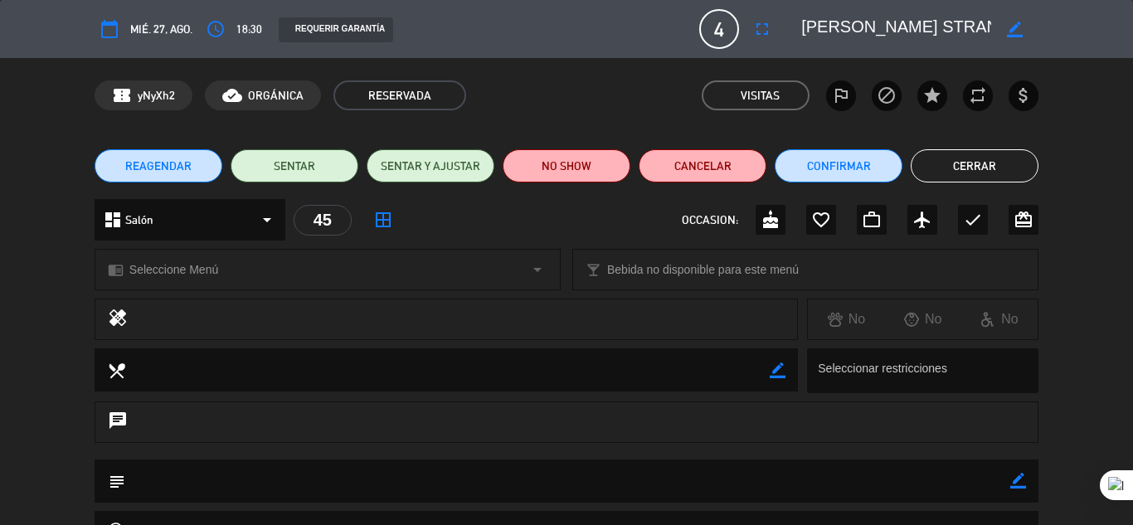
click at [978, 169] on button "Cerrar" at bounding box center [975, 165] width 128 height 33
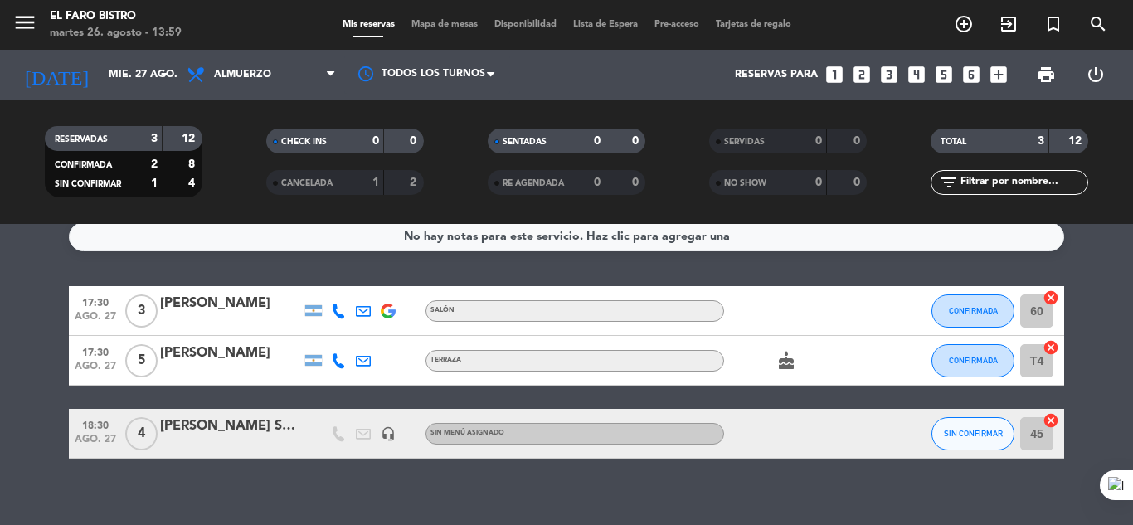
scroll to position [0, 0]
